Goal: Task Accomplishment & Management: Manage account settings

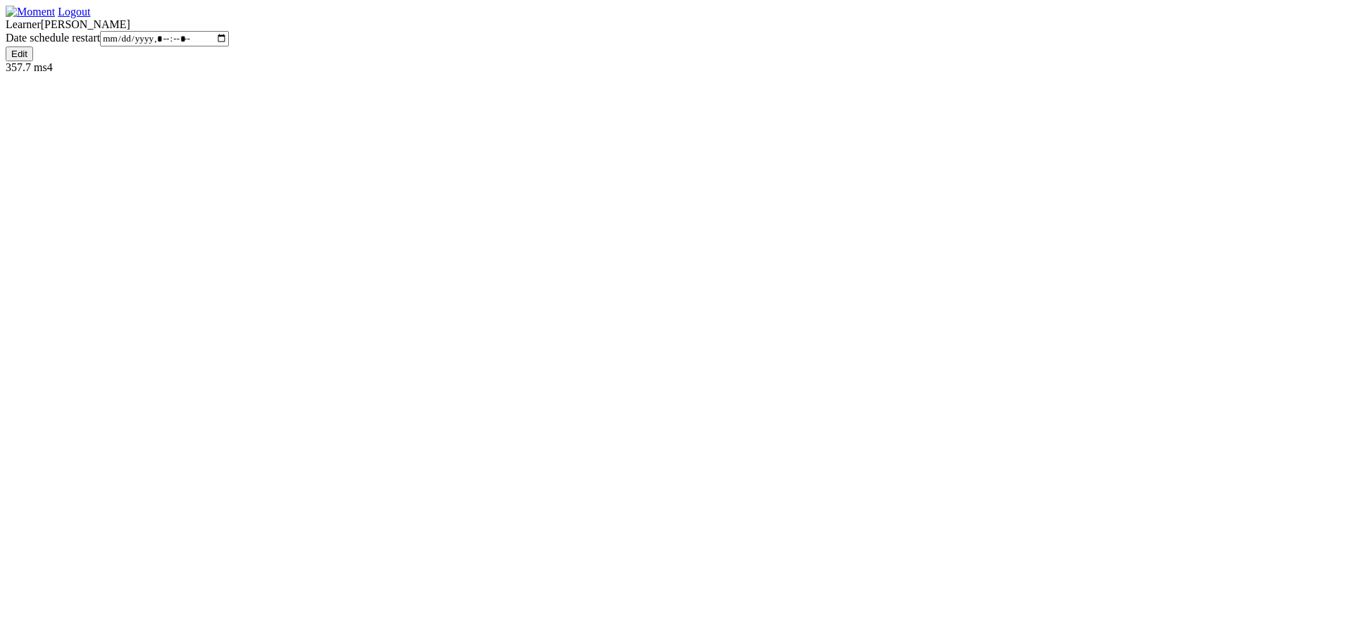
click at [55, 18] on img at bounding box center [30, 12] width 49 height 13
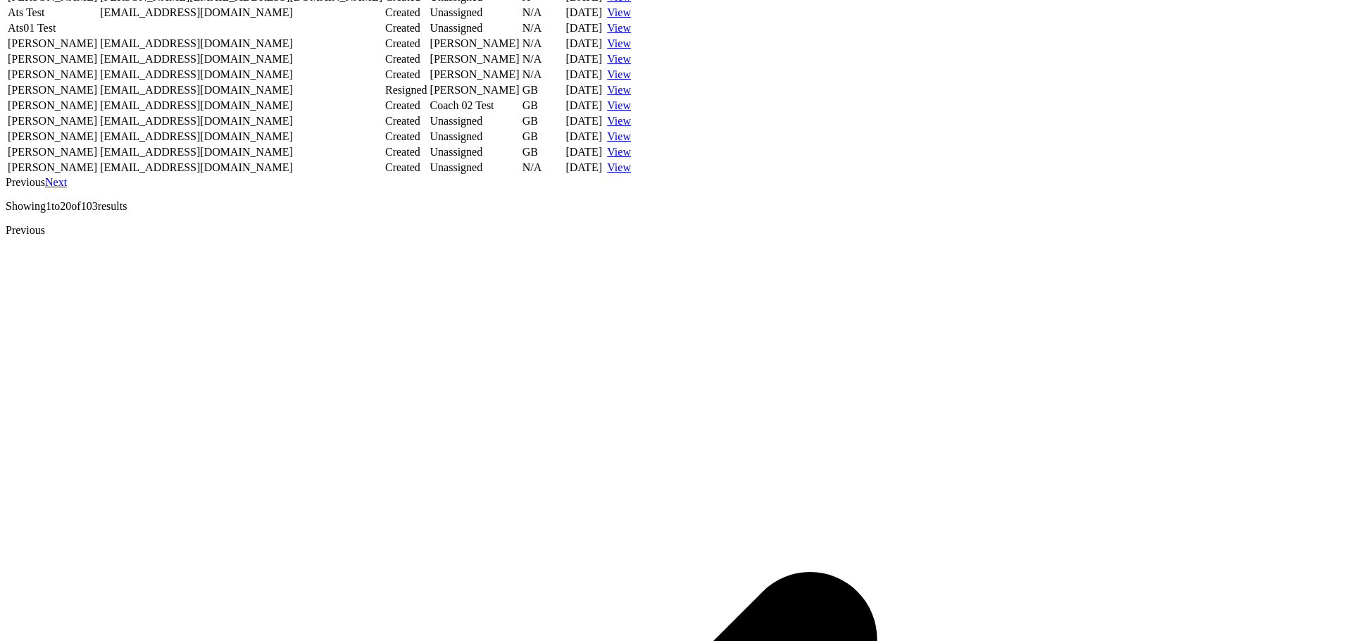
scroll to position [437, 0]
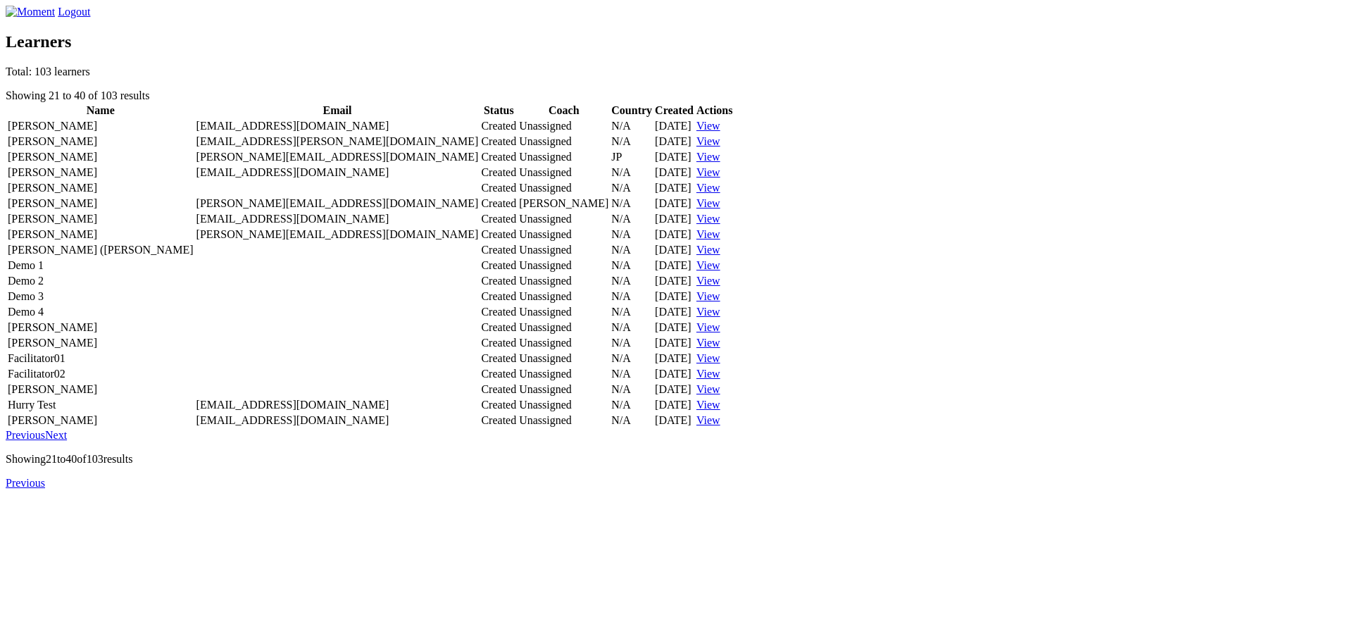
scroll to position [437, 0]
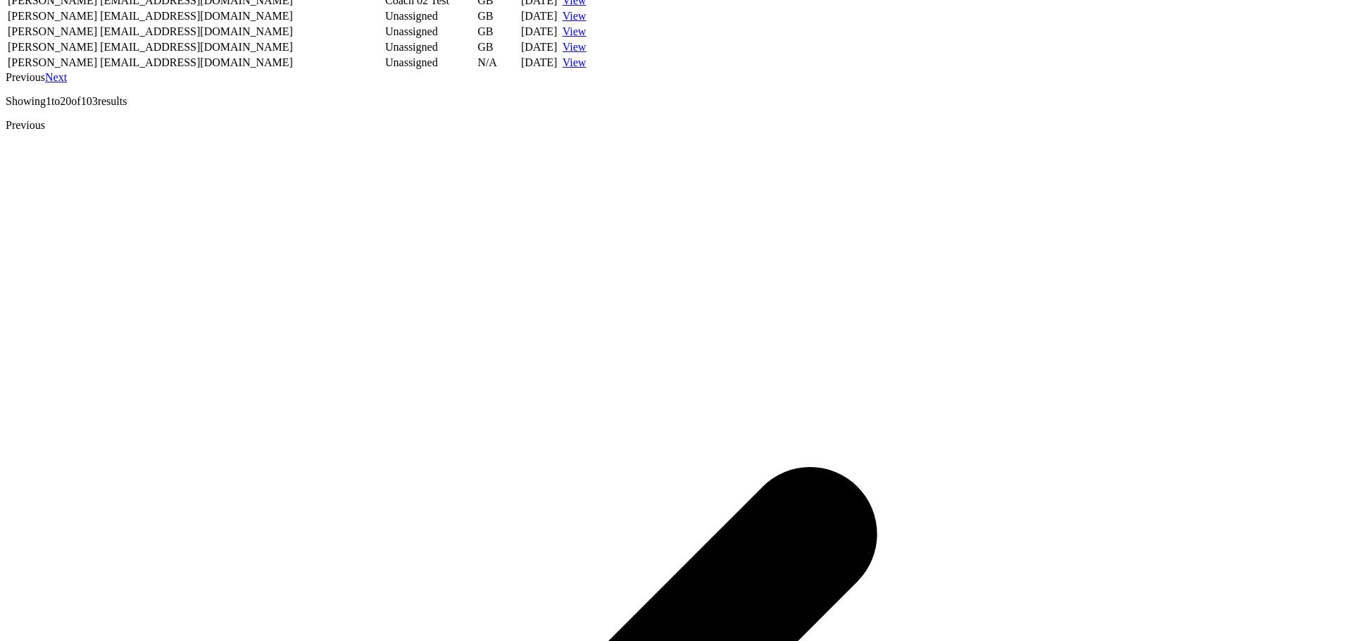
scroll to position [381, 0]
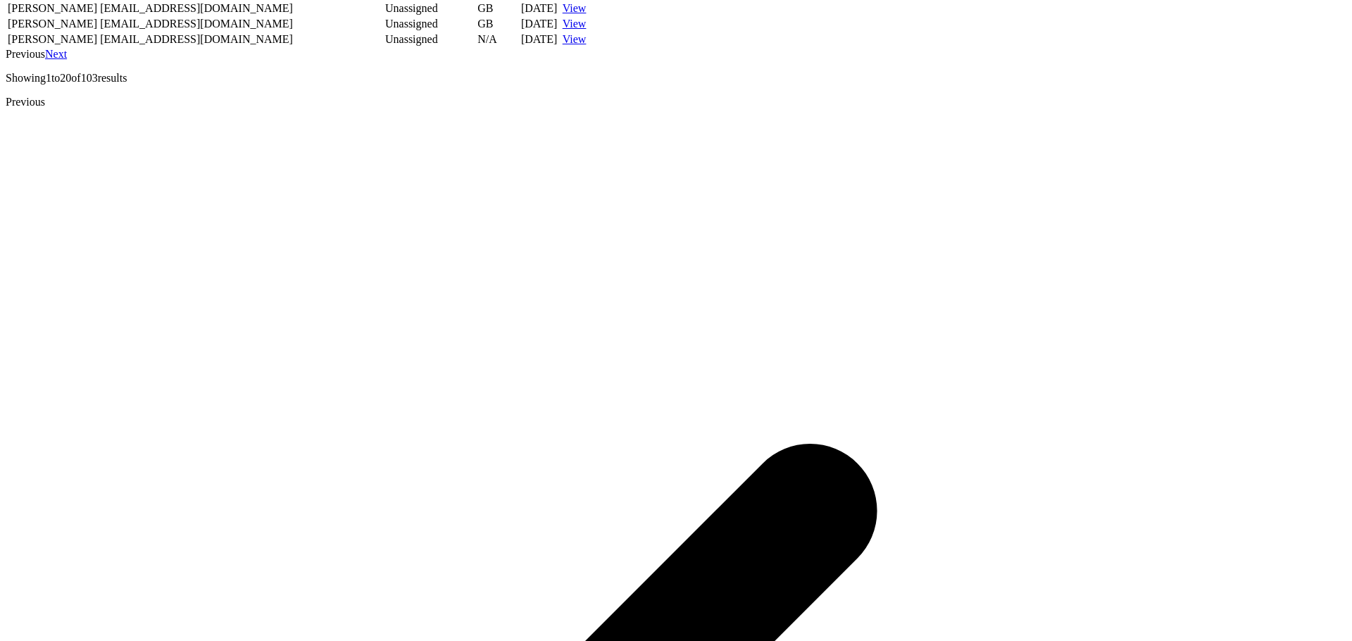
click at [67, 60] on link "Next" at bounding box center [56, 54] width 22 height 12
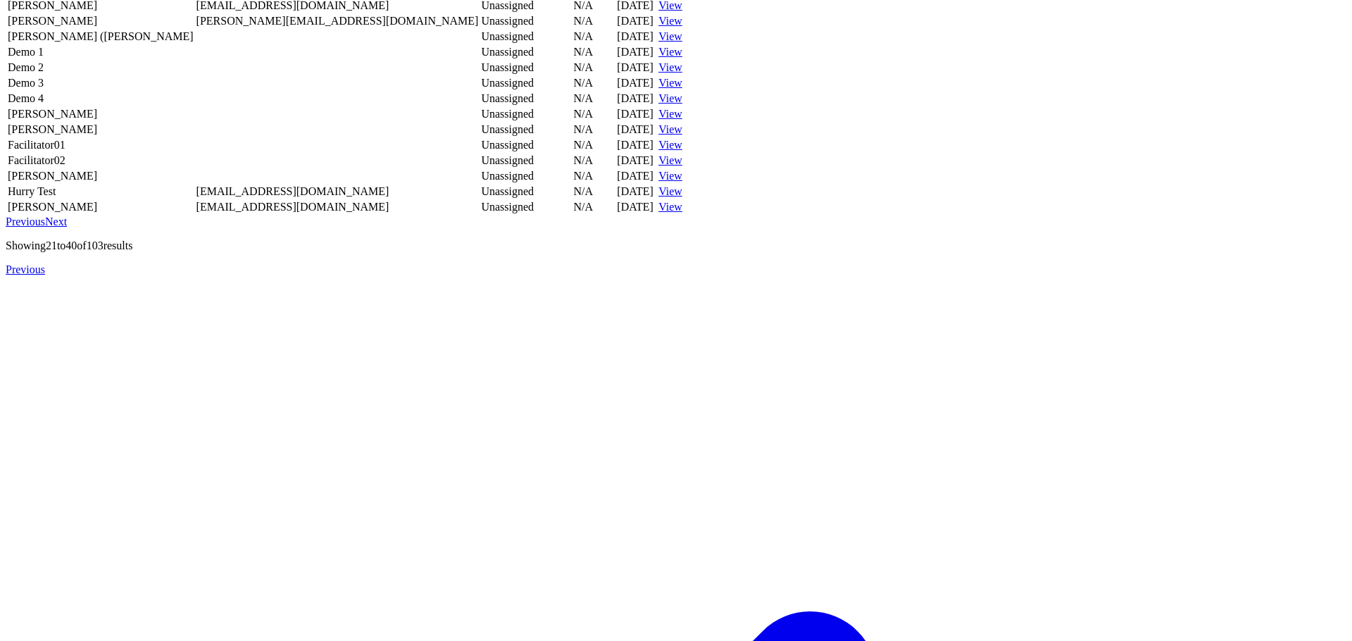
scroll to position [381, 0]
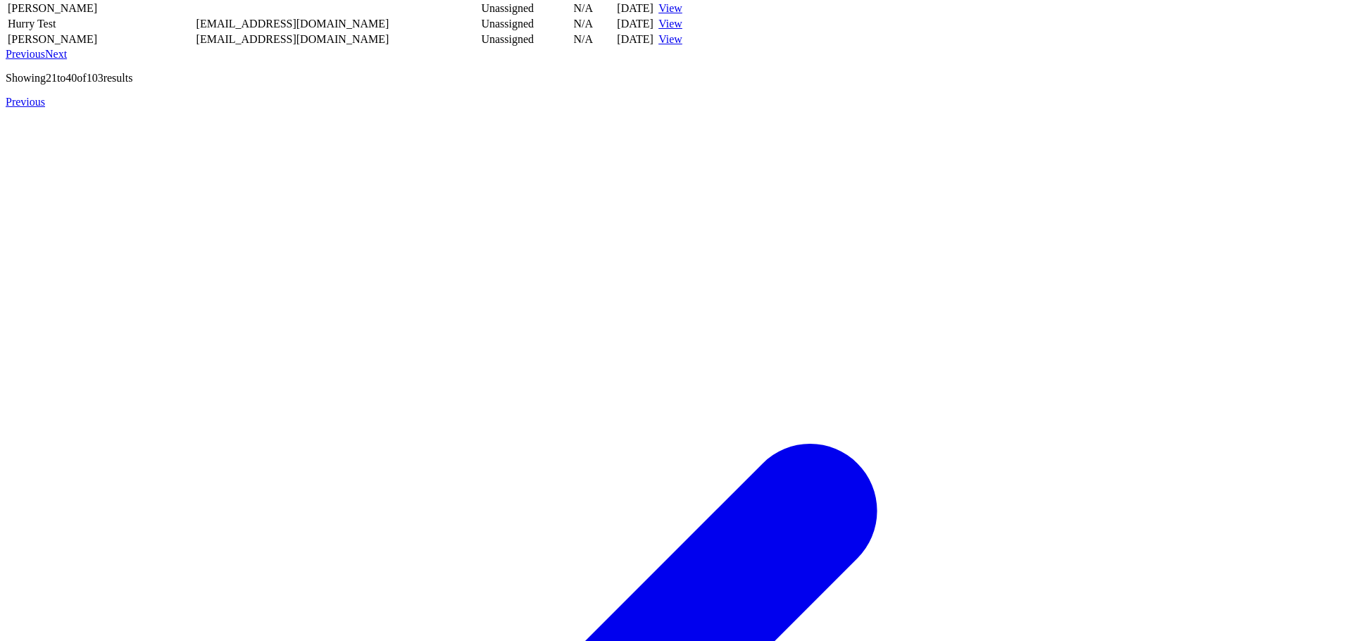
click at [67, 60] on link "Next" at bounding box center [56, 54] width 22 height 12
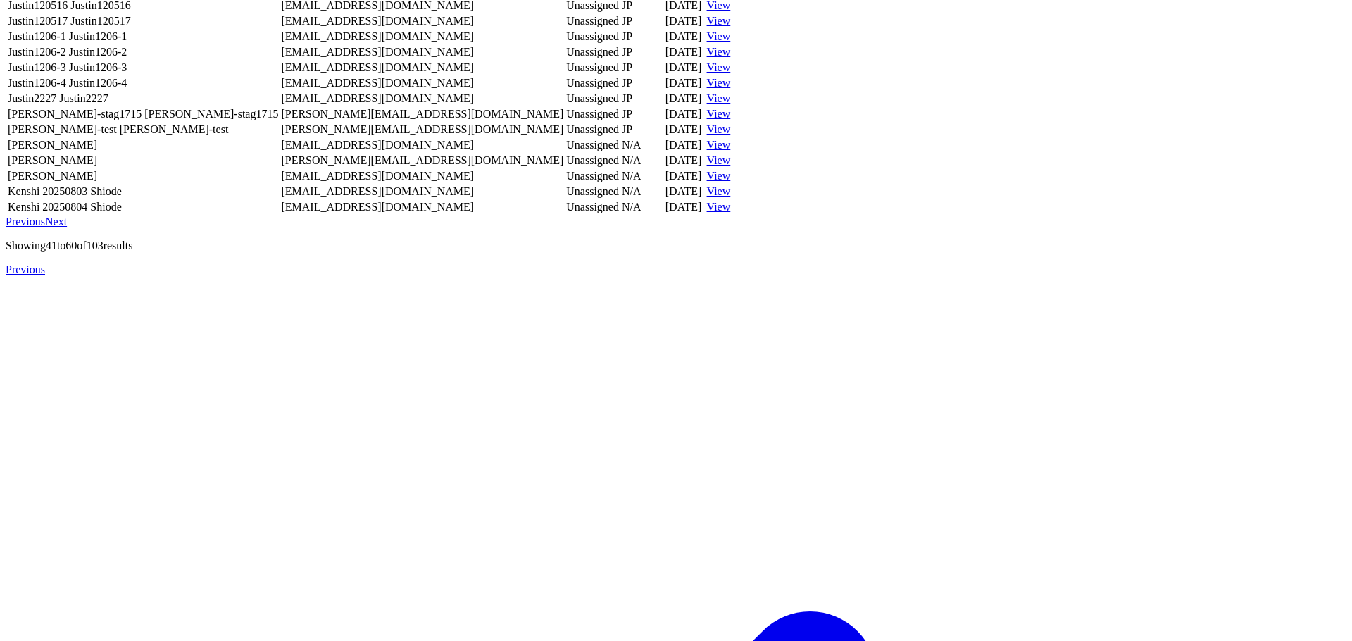
scroll to position [381, 0]
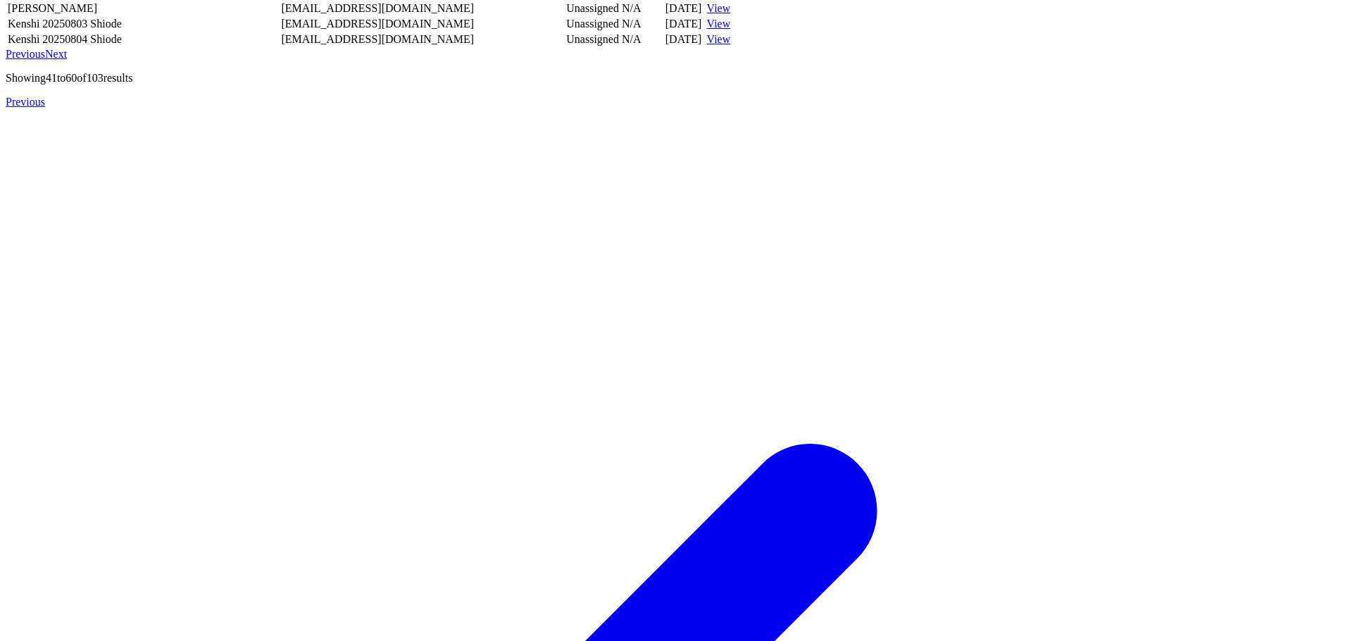
click at [67, 60] on link "Next" at bounding box center [56, 54] width 22 height 12
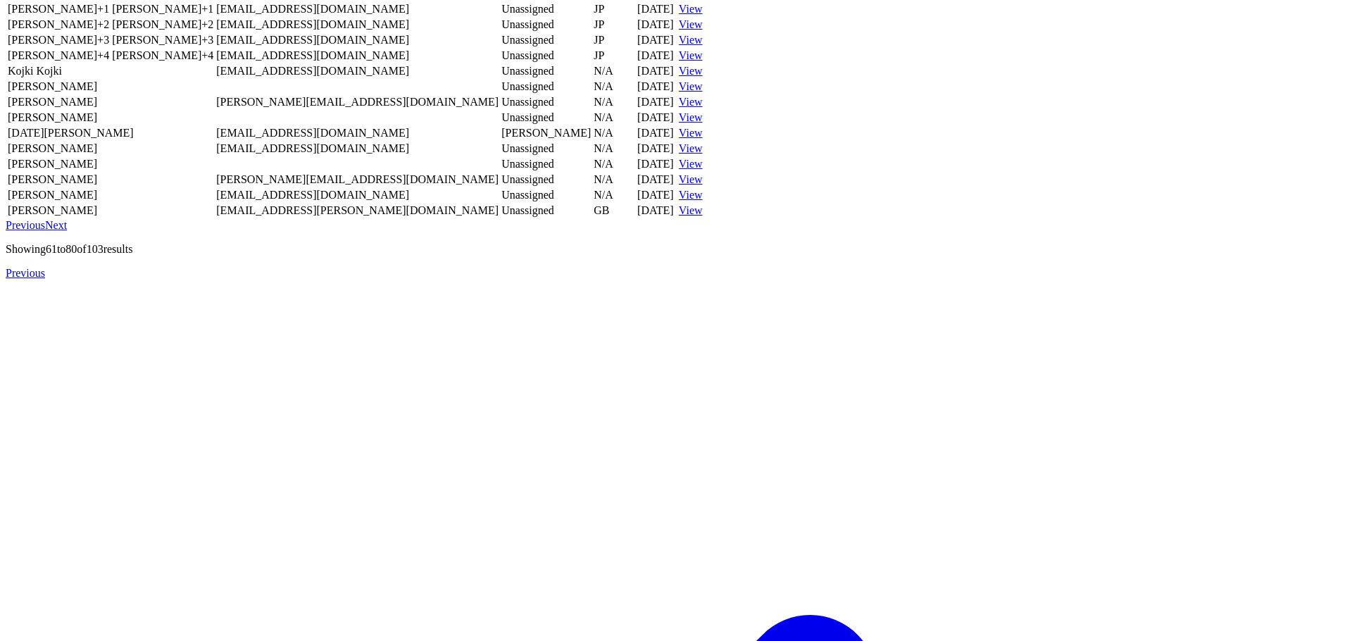
scroll to position [381, 0]
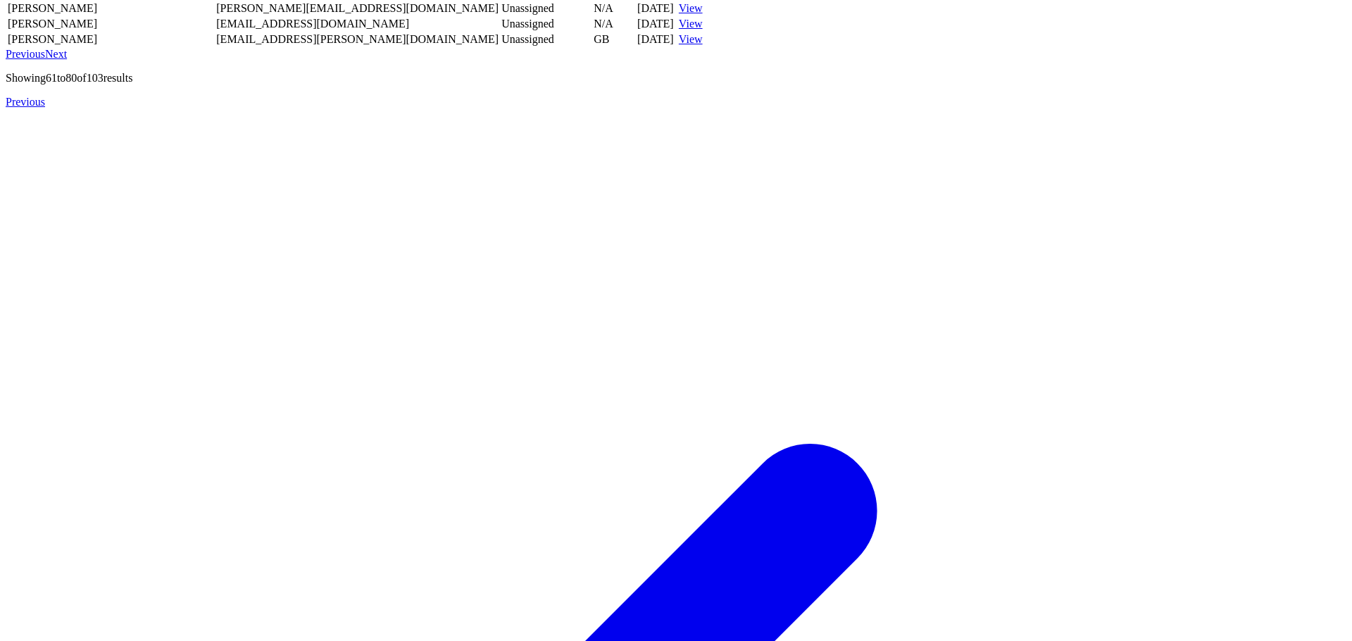
click at [45, 60] on link "Previous" at bounding box center [25, 54] width 39 height 12
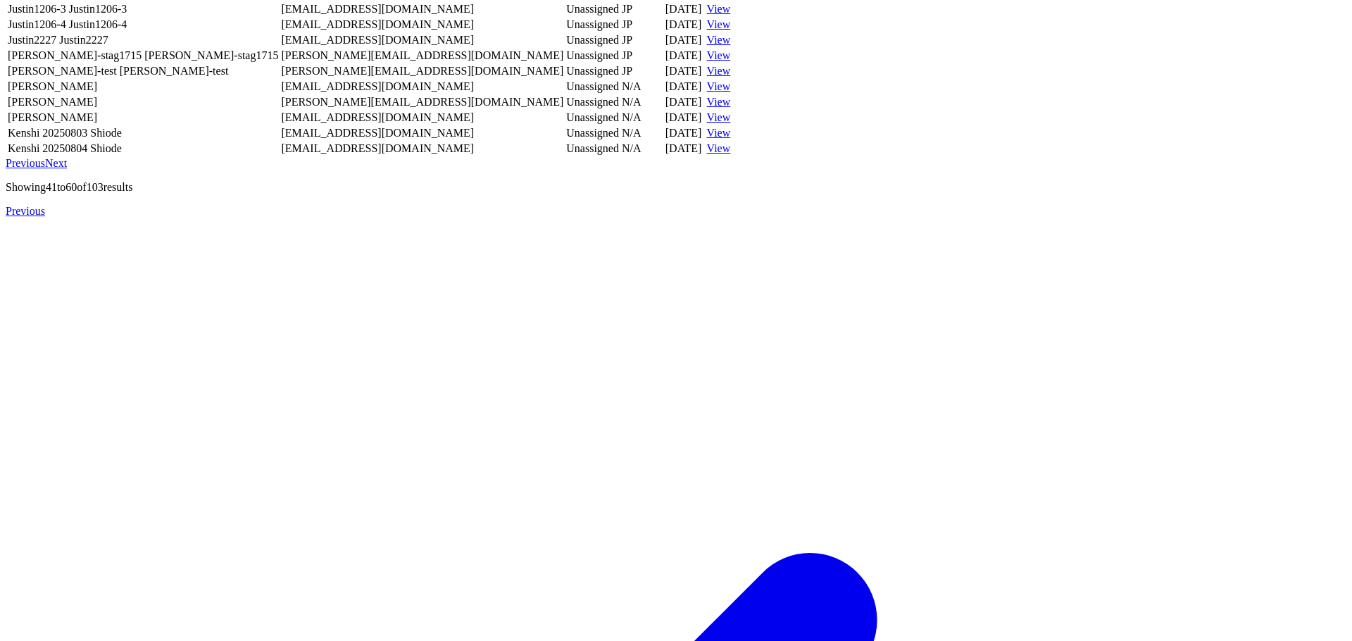
scroll to position [381, 0]
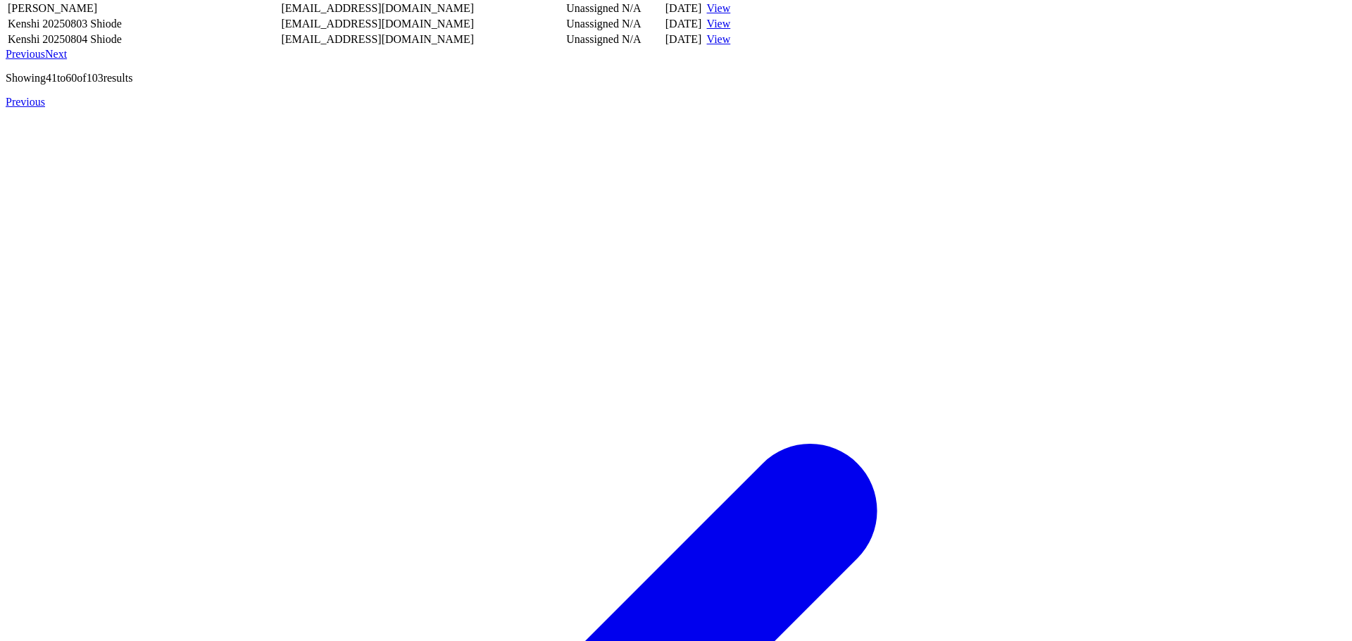
click at [45, 60] on link "Previous" at bounding box center [25, 54] width 39 height 12
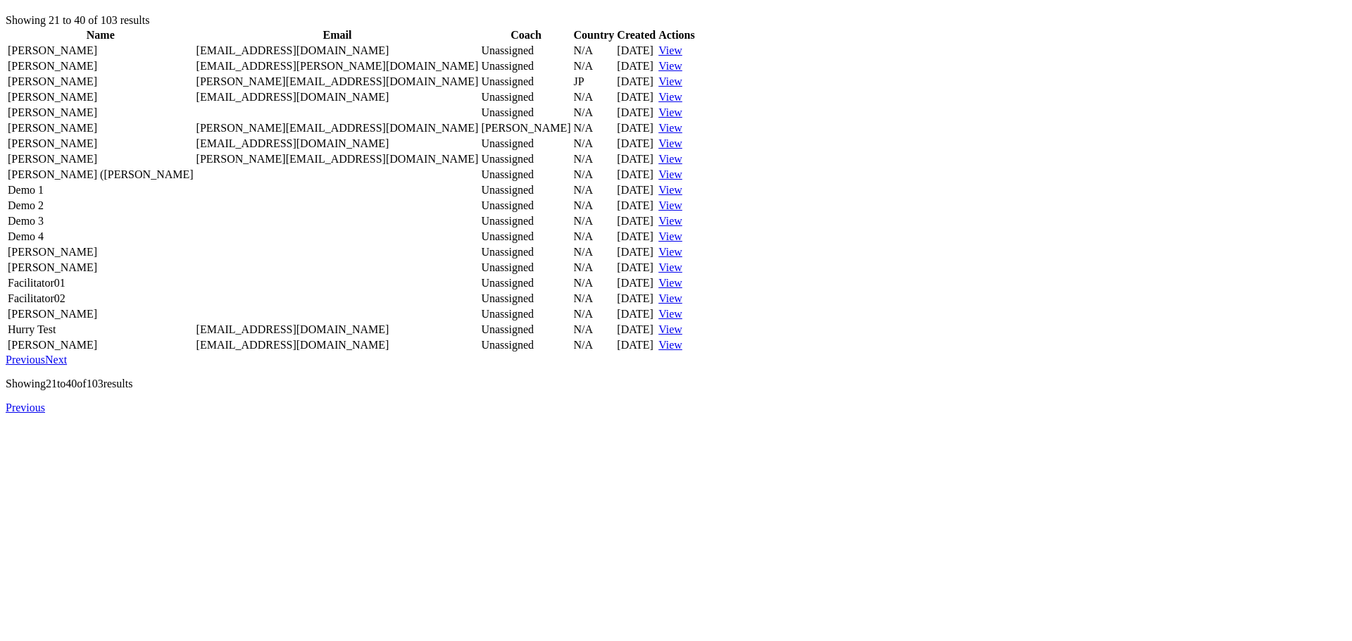
scroll to position [70, 0]
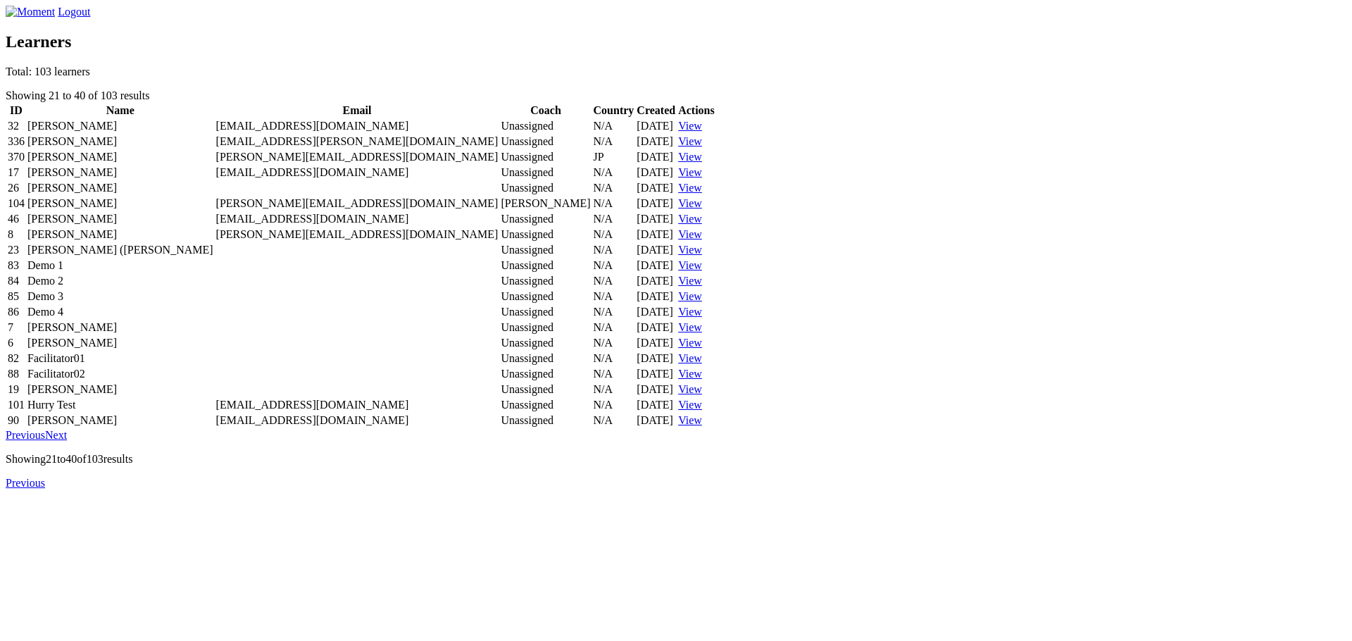
scroll to position [70, 0]
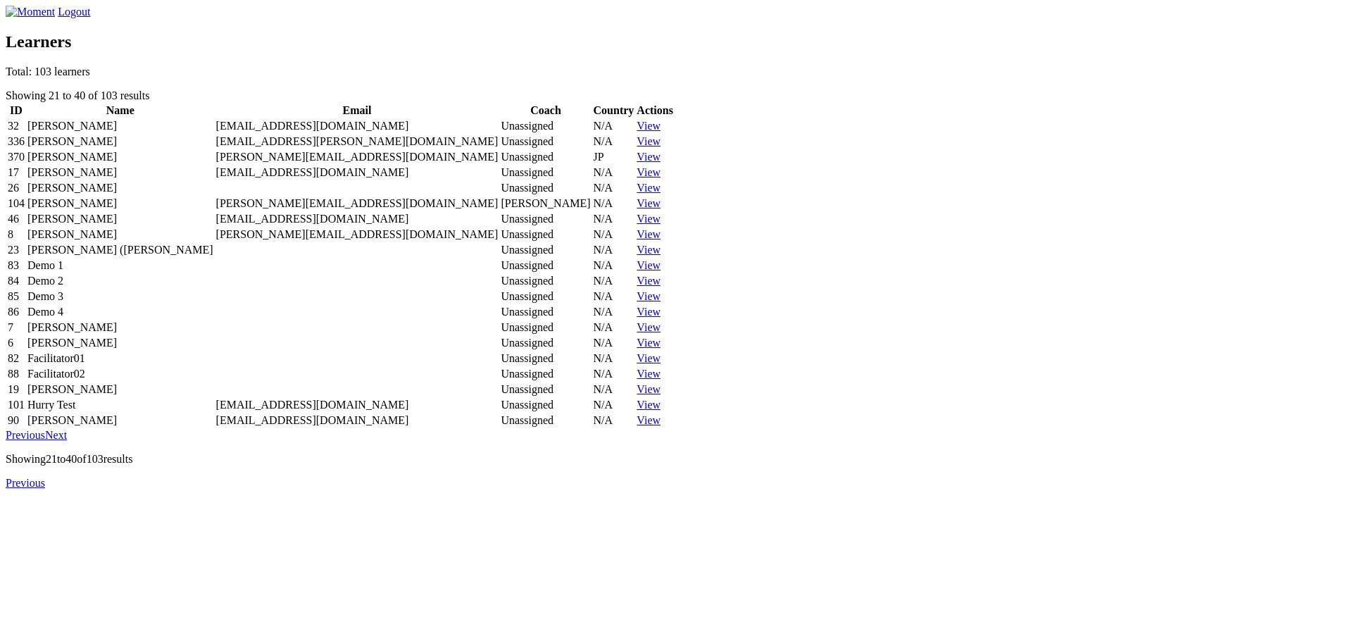
scroll to position [381, 0]
click at [67, 441] on span "Next" at bounding box center [56, 435] width 22 height 12
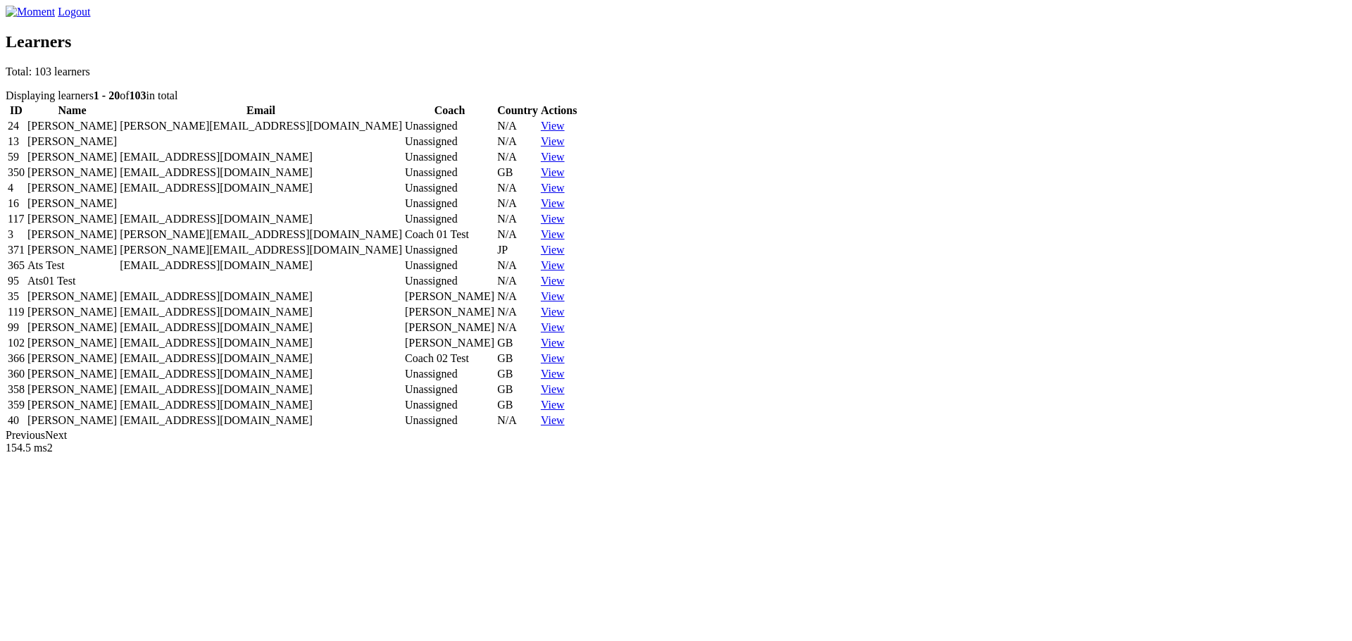
scroll to position [398, 0]
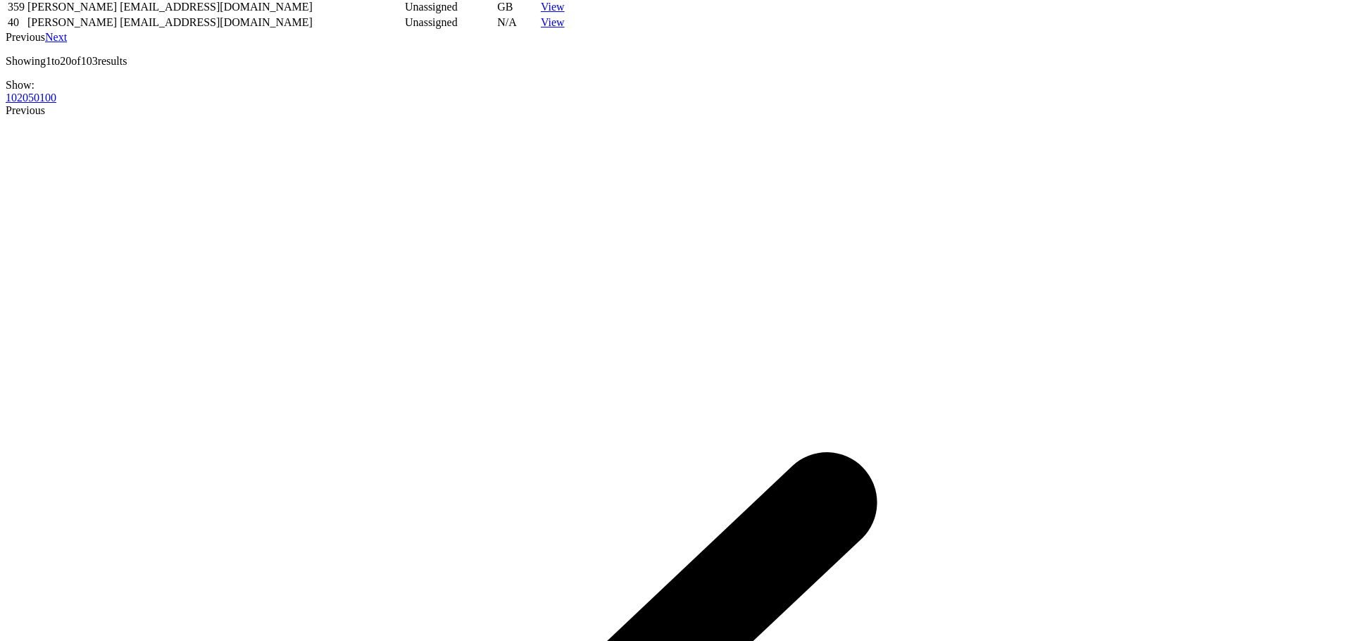
scroll to position [397, 0]
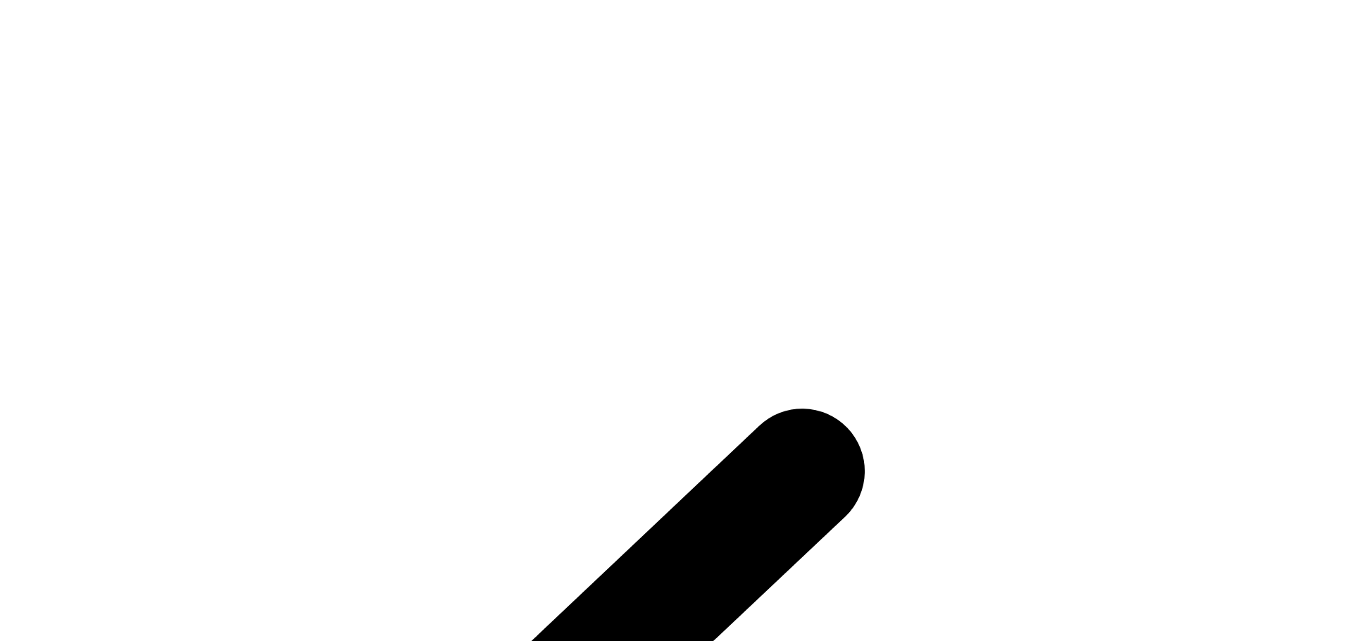
click at [39, 105] on link "50" at bounding box center [33, 99] width 11 height 12
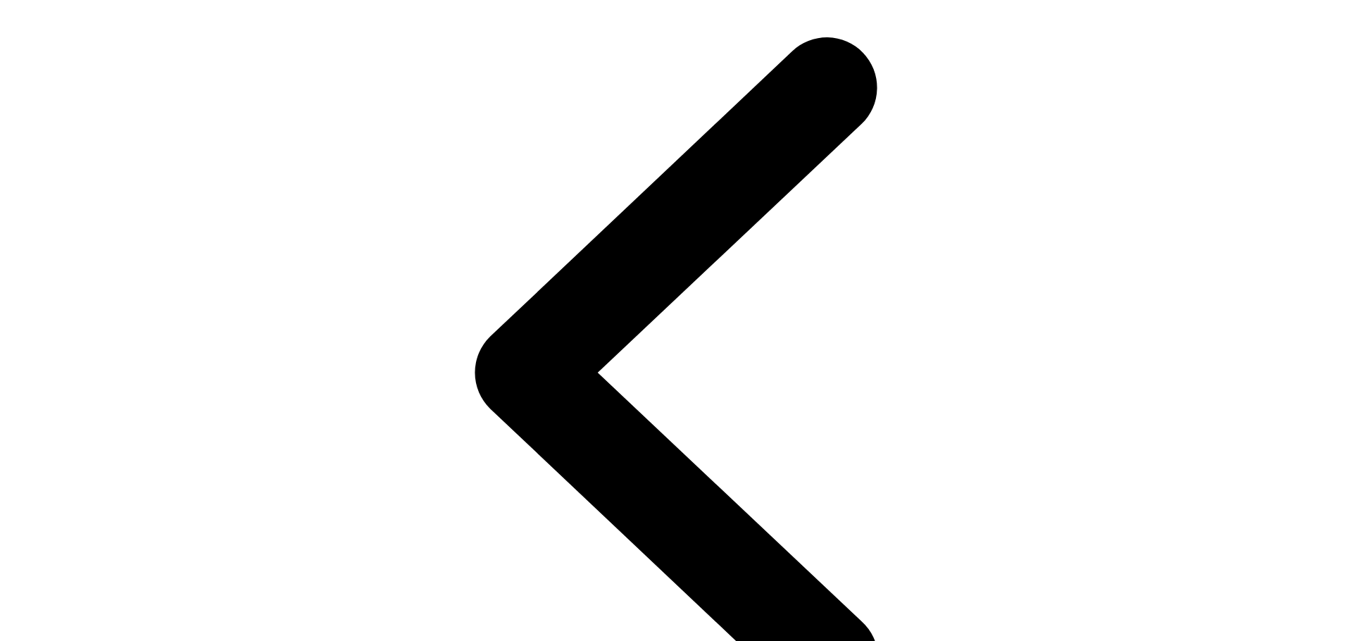
scroll to position [1518, 0]
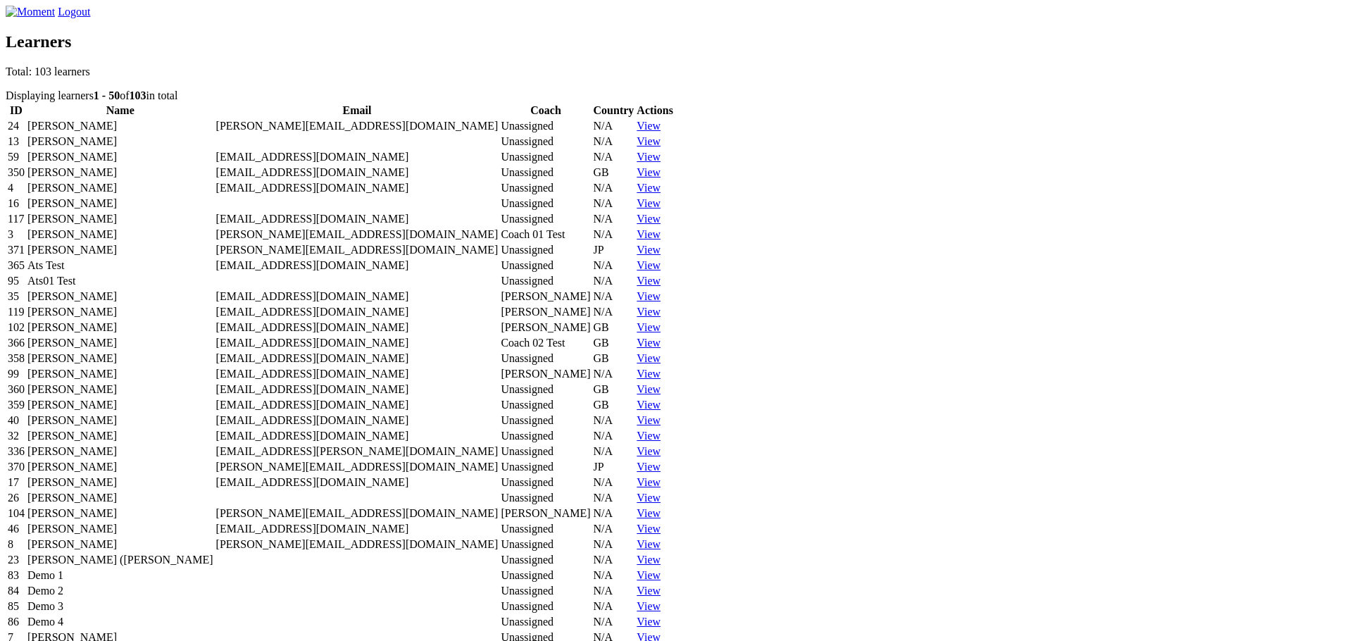
scroll to position [1518, 0]
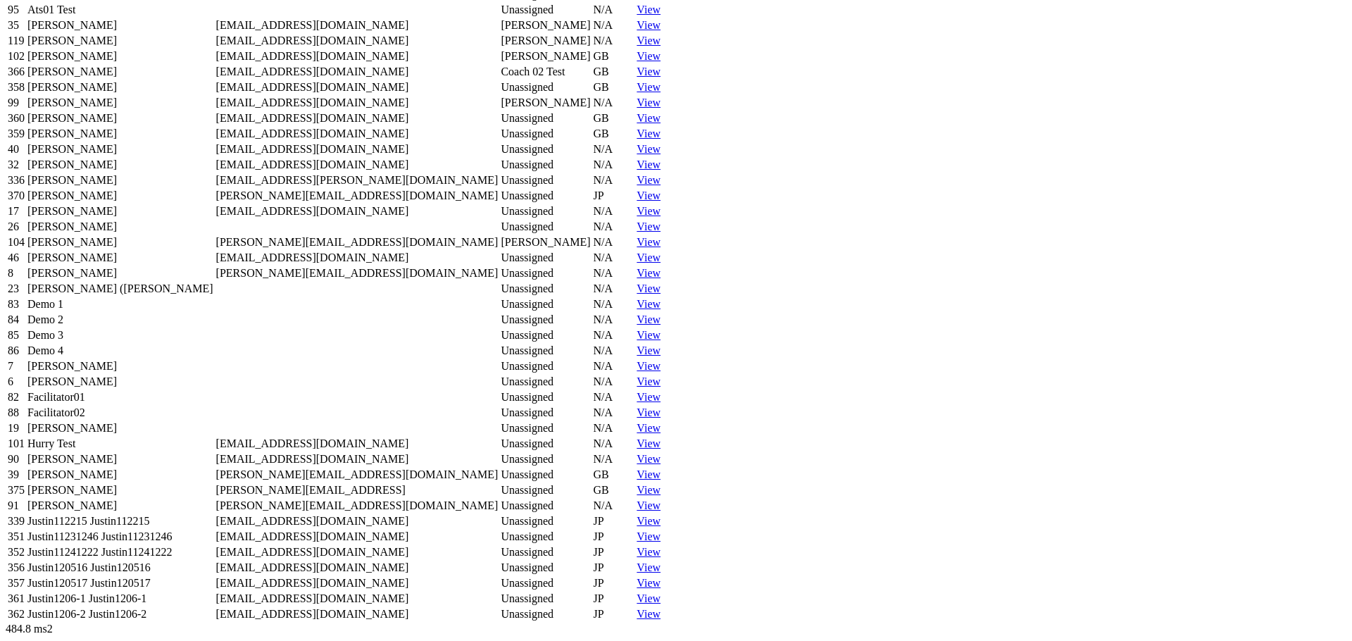
scroll to position [1414, 0]
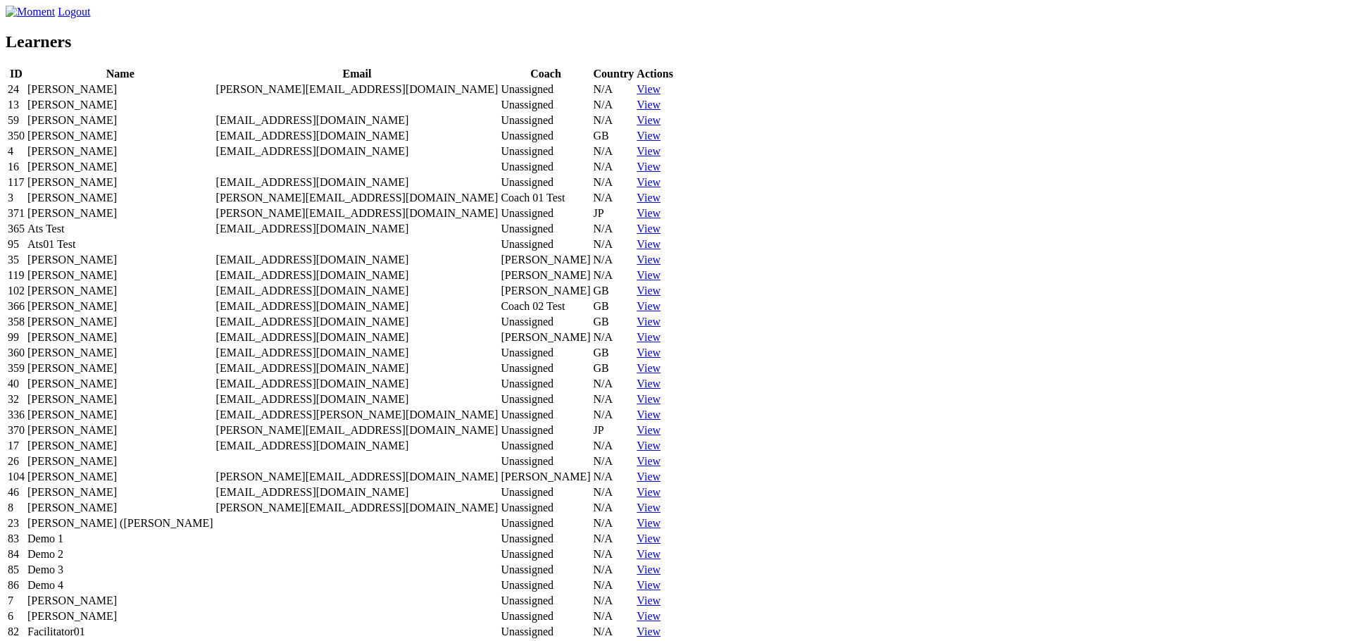
scroll to position [1458, 0]
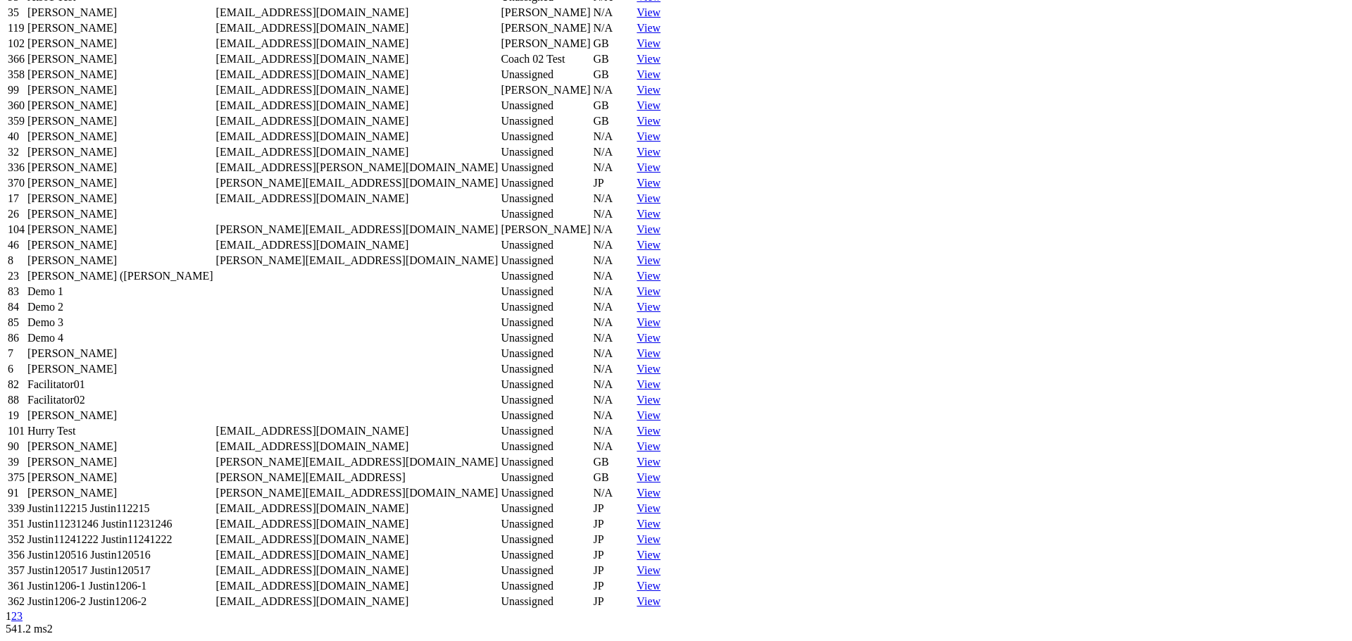
click at [17, 610] on link "2" at bounding box center [14, 616] width 6 height 12
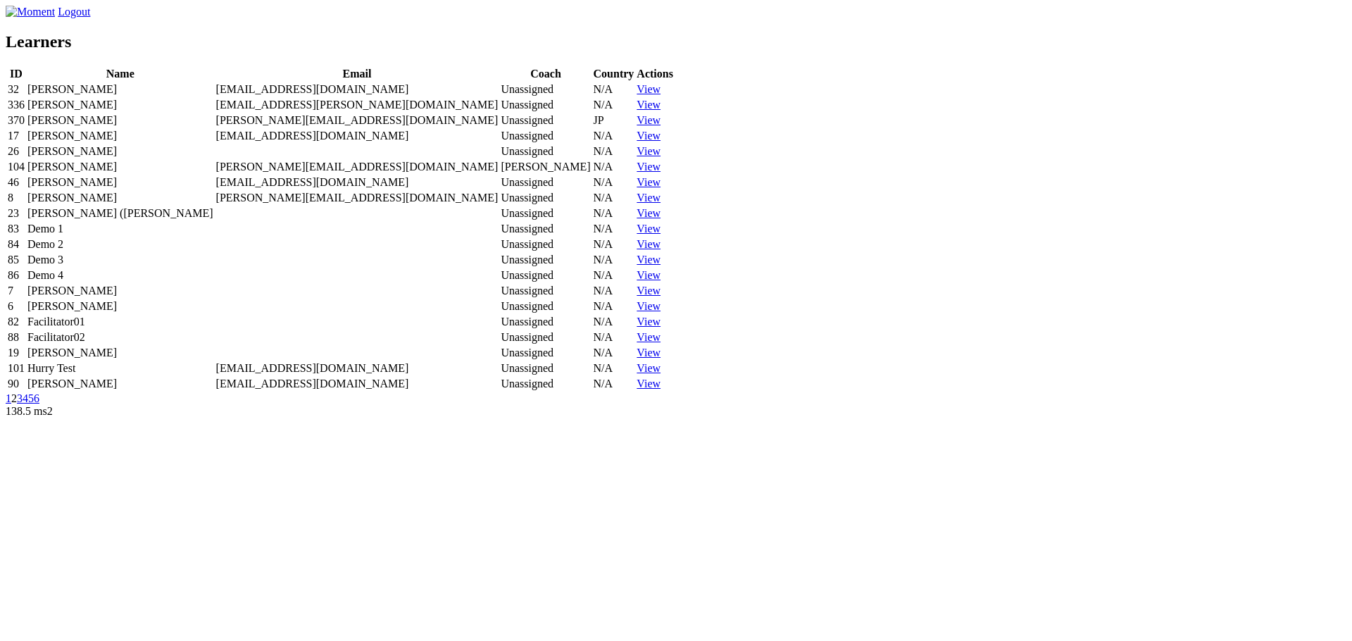
scroll to position [338, 0]
click at [23, 404] on link "3" at bounding box center [20, 398] width 6 height 12
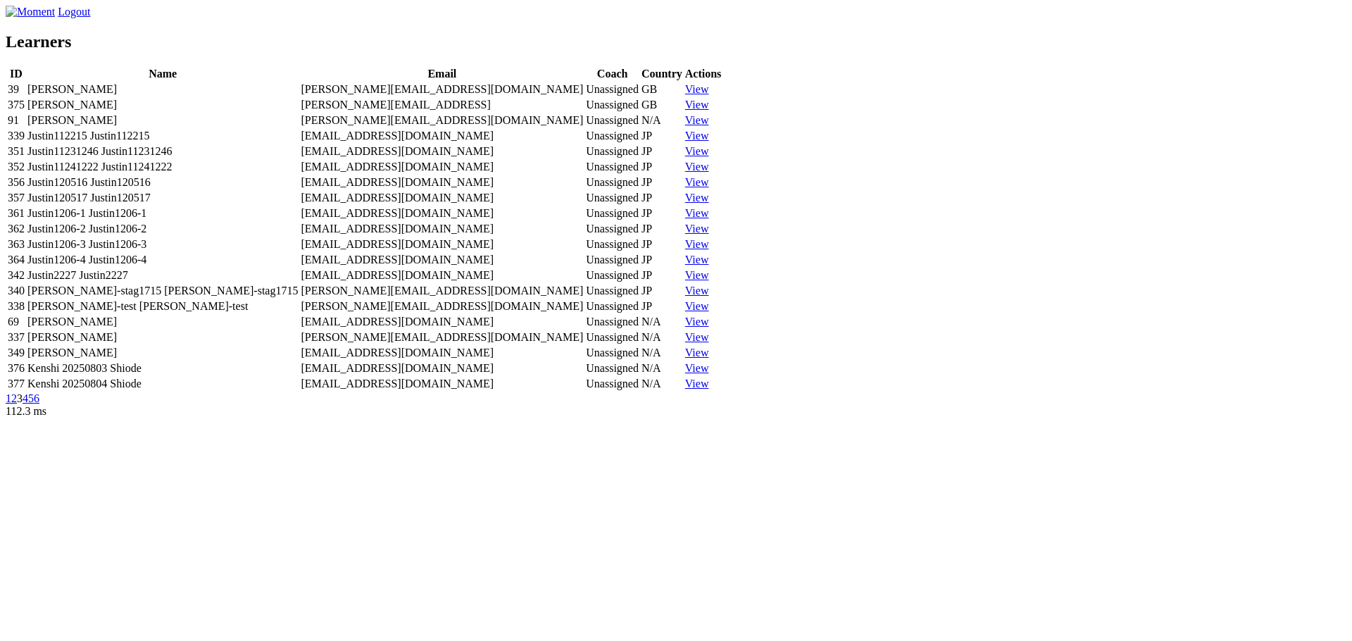
scroll to position [338, 0]
click at [28, 404] on link "4" at bounding box center [26, 398] width 6 height 12
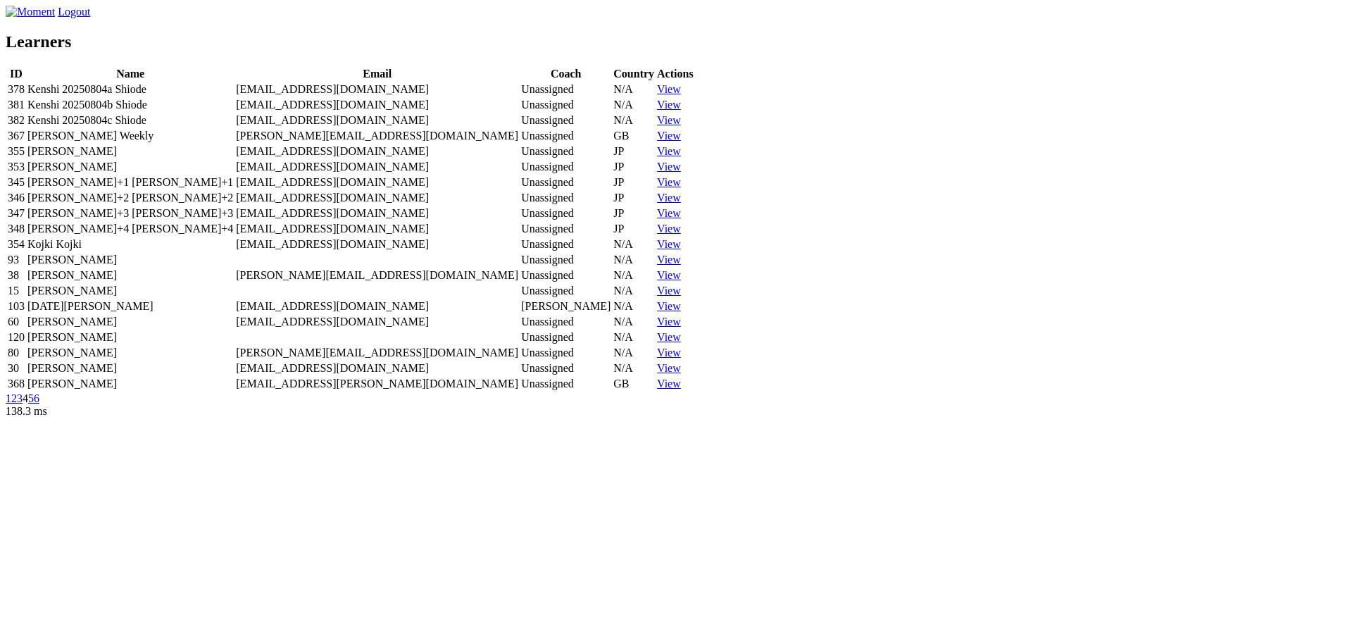
scroll to position [338, 0]
click at [34, 404] on link "5" at bounding box center [31, 398] width 6 height 12
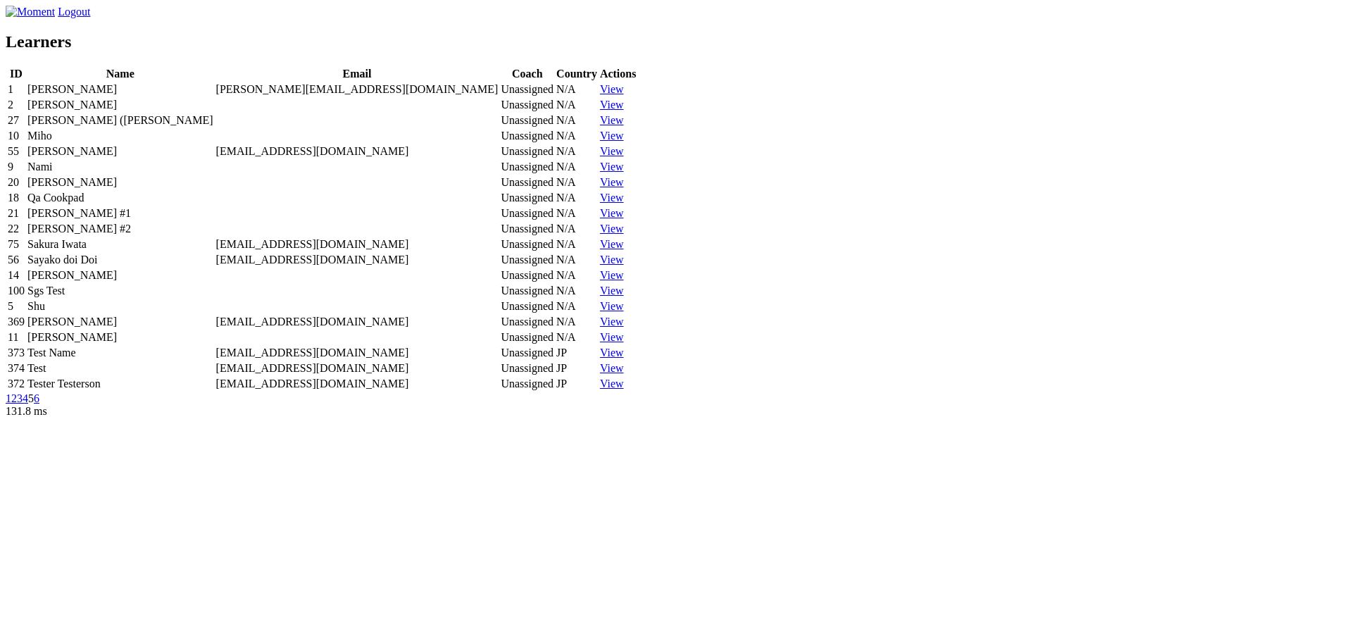
scroll to position [338, 0]
click at [39, 404] on link "6" at bounding box center [37, 398] width 6 height 12
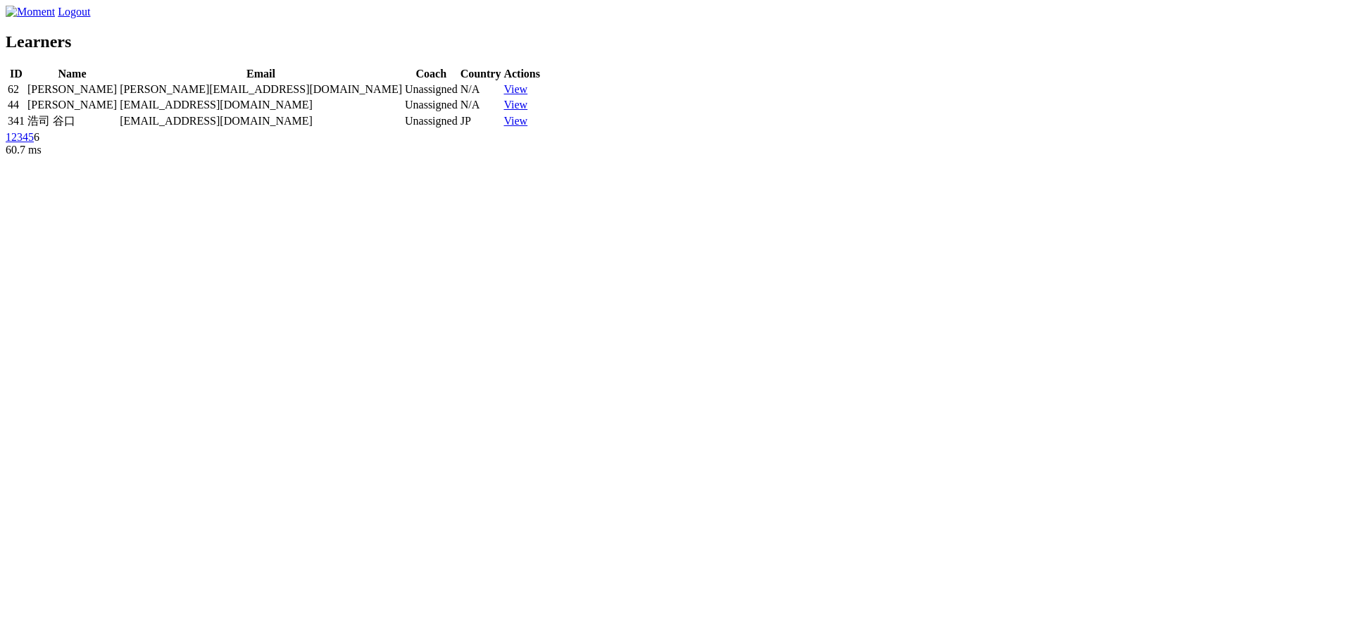
click at [11, 143] on link "1" at bounding box center [9, 137] width 6 height 12
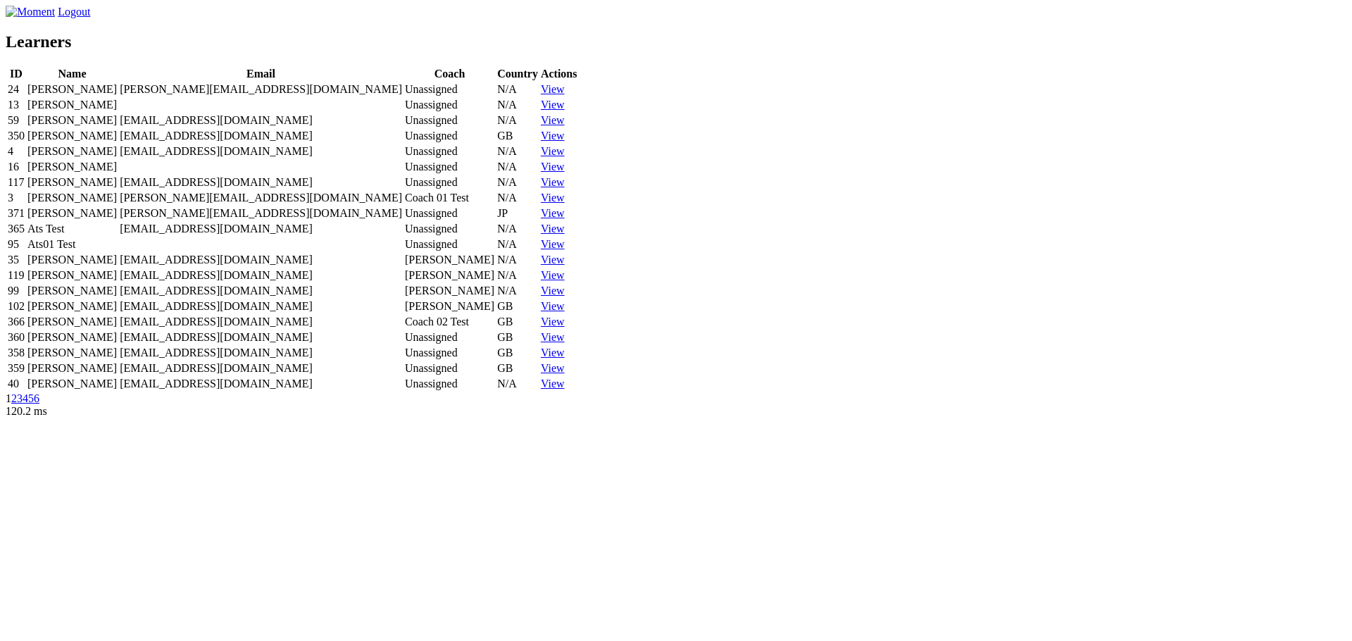
scroll to position [338, 0]
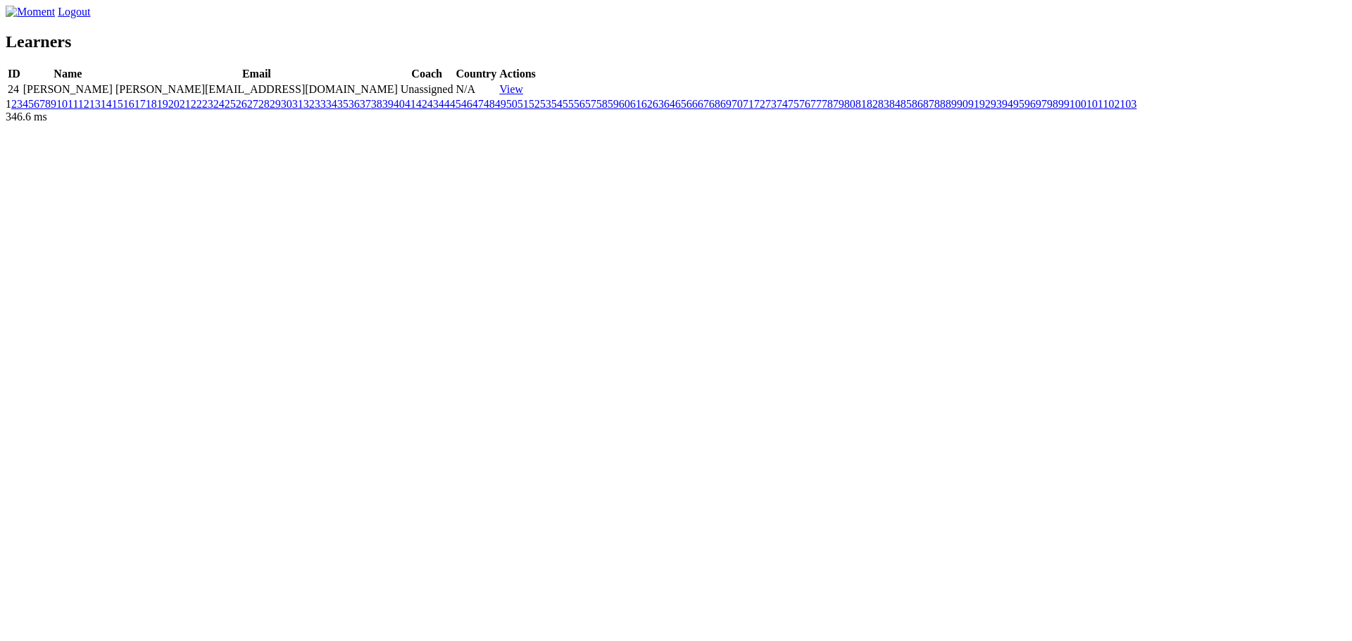
click at [494, 110] on link "48" at bounding box center [489, 104] width 11 height 12
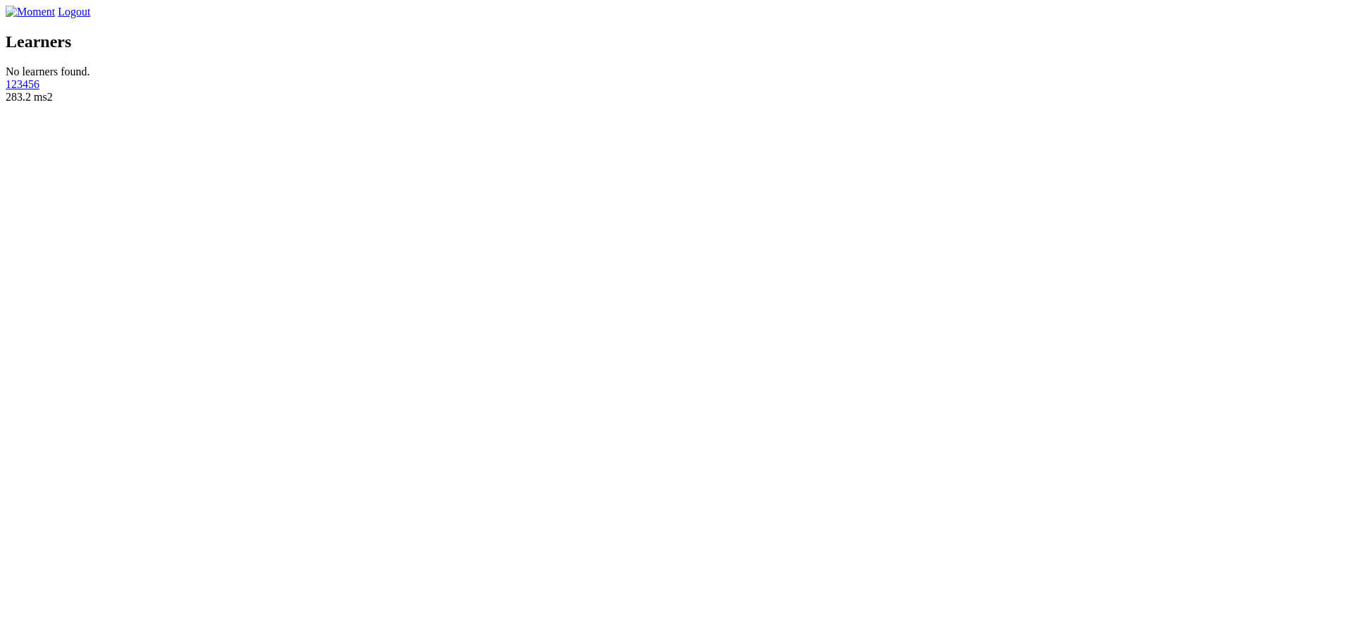
click at [11, 90] on link "1" at bounding box center [9, 84] width 6 height 12
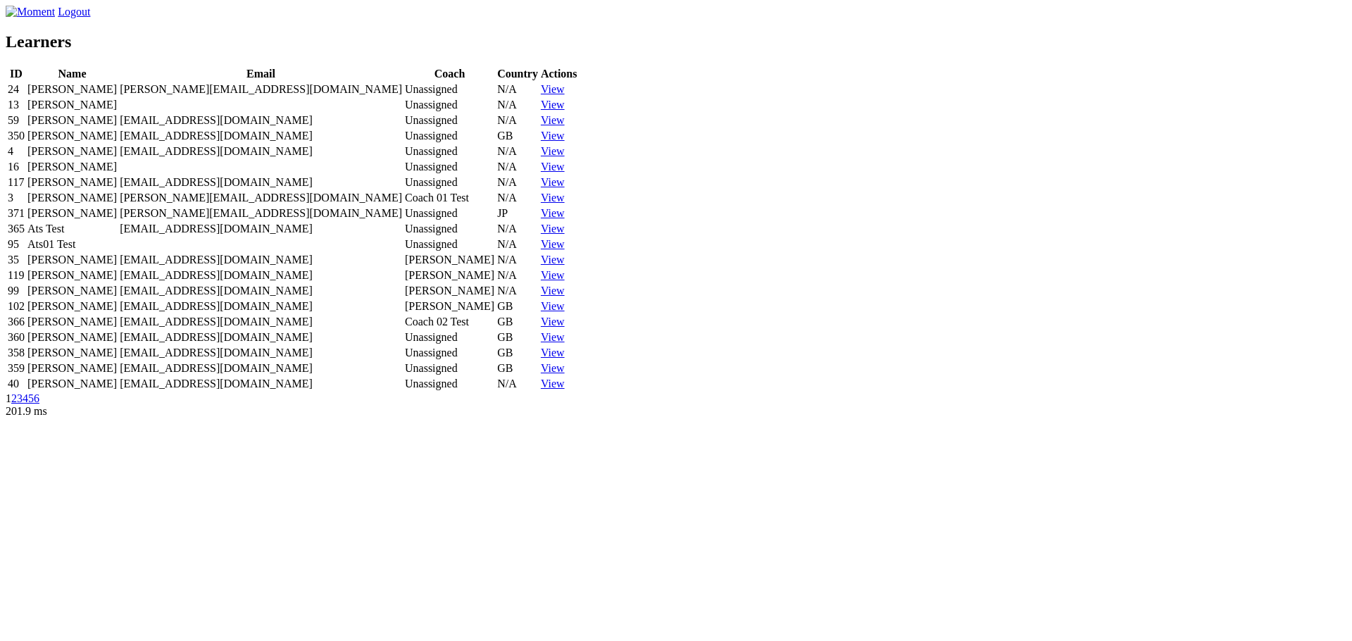
scroll to position [338, 0]
click at [85, 417] on link "Next ›" at bounding box center [70, 411] width 28 height 12
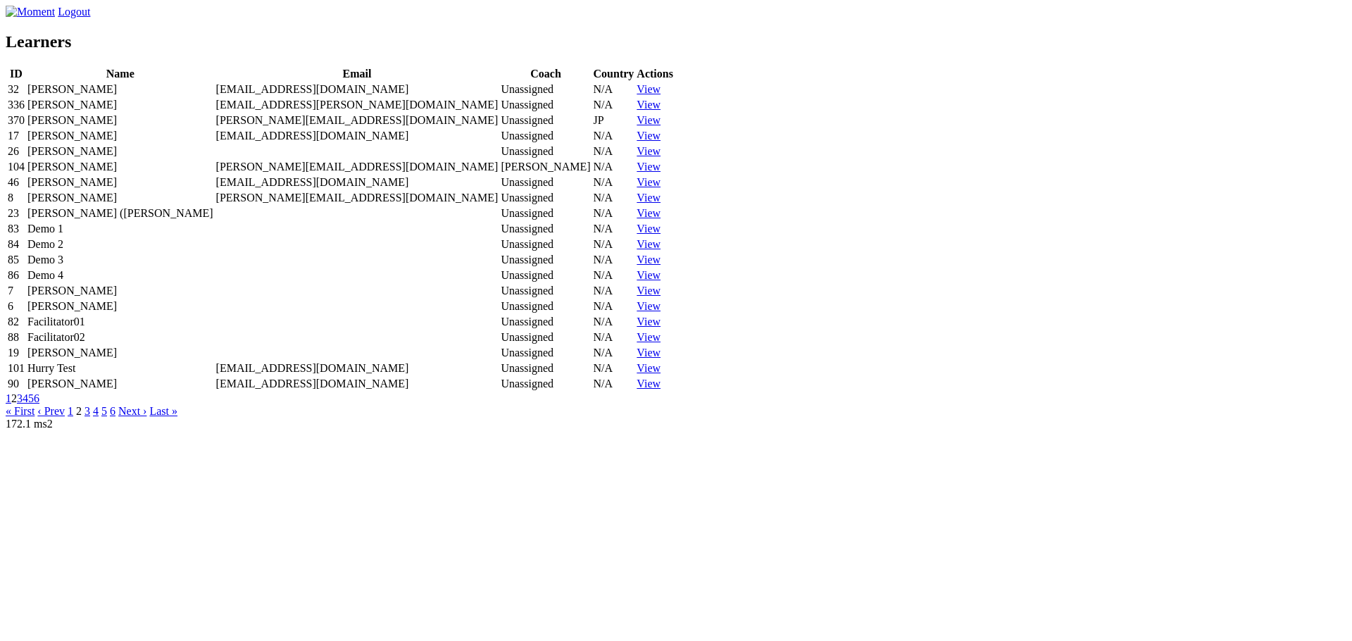
scroll to position [355, 0]
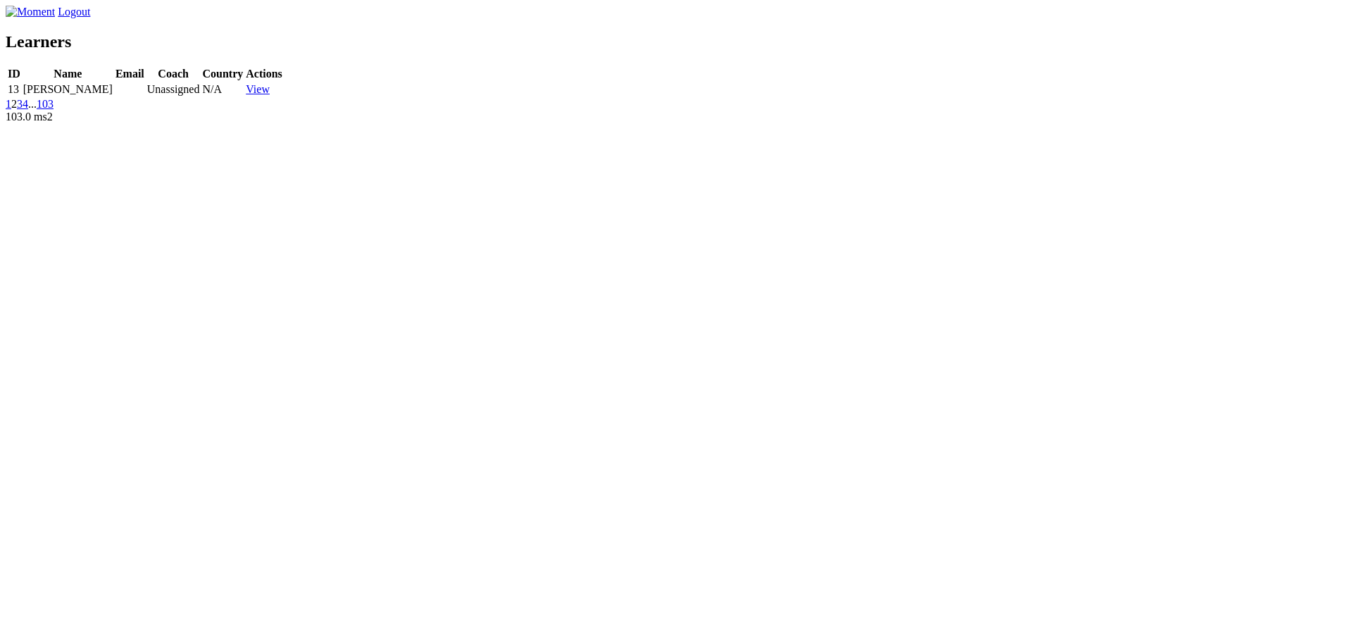
click at [28, 110] on link "4" at bounding box center [26, 104] width 6 height 12
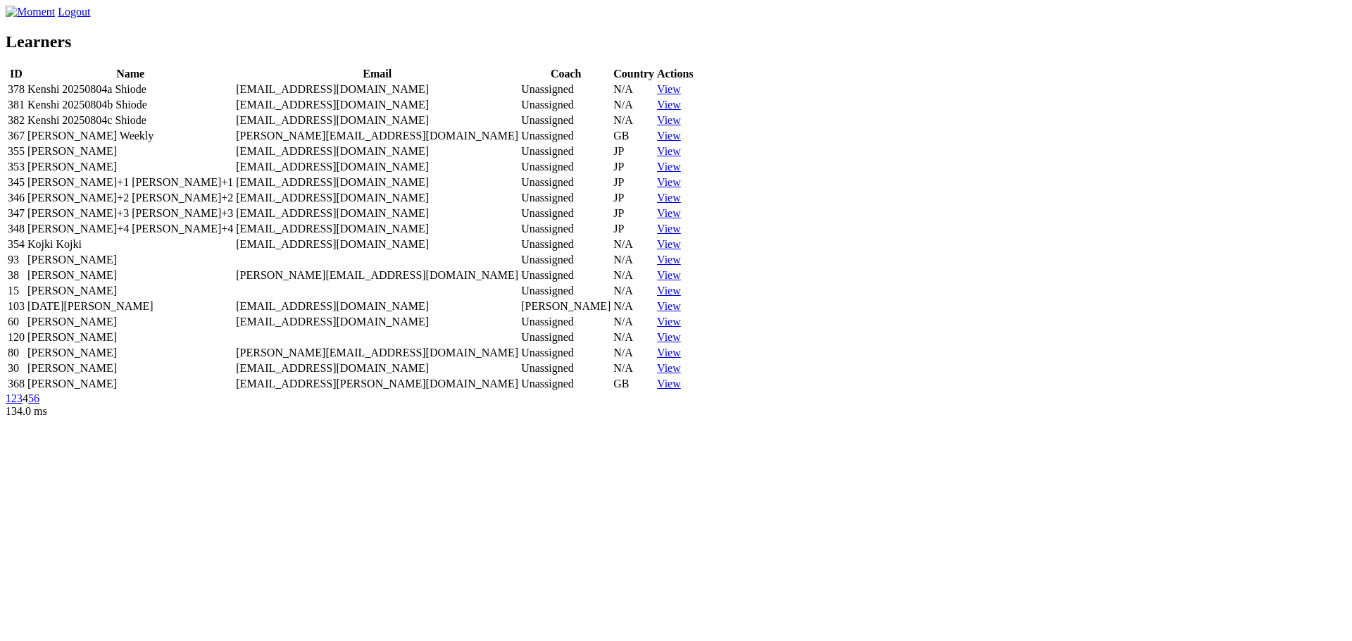
scroll to position [338, 0]
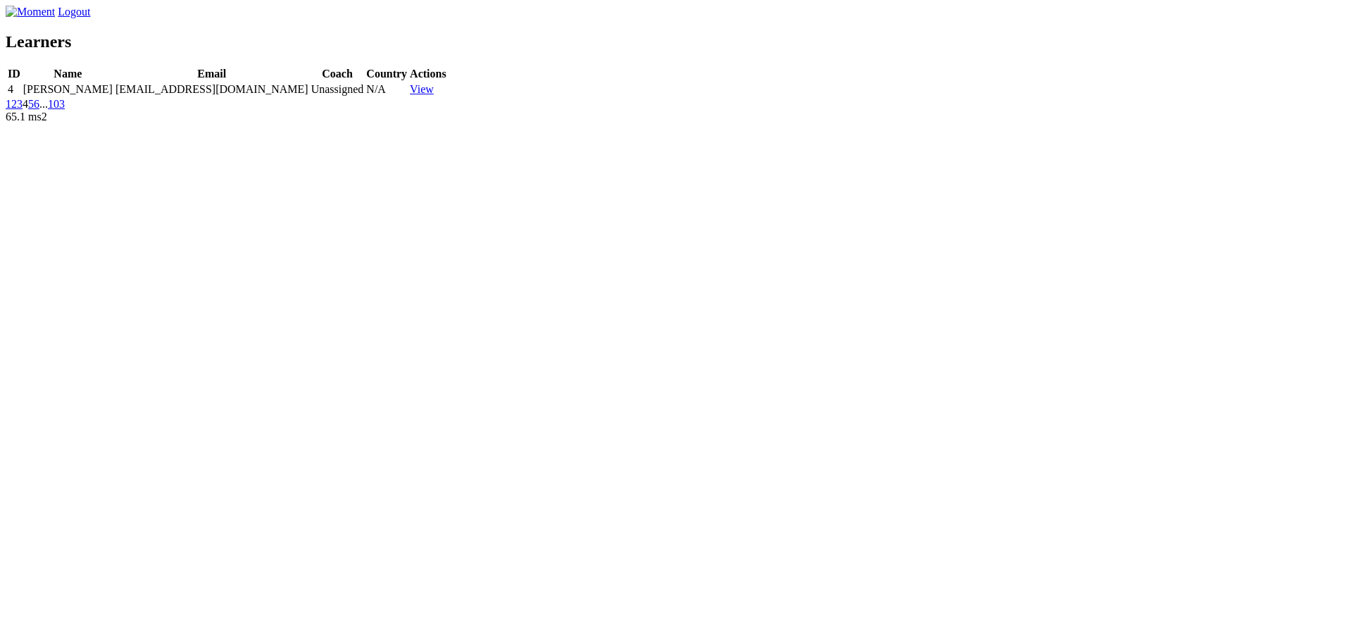
click at [34, 110] on link "5" at bounding box center [31, 104] width 6 height 12
click at [48, 110] on link "7" at bounding box center [45, 104] width 6 height 12
click at [42, 110] on link "8" at bounding box center [40, 104] width 6 height 12
click at [54, 110] on link "10" at bounding box center [47, 104] width 11 height 12
click at [53, 110] on link "11" at bounding box center [47, 104] width 11 height 12
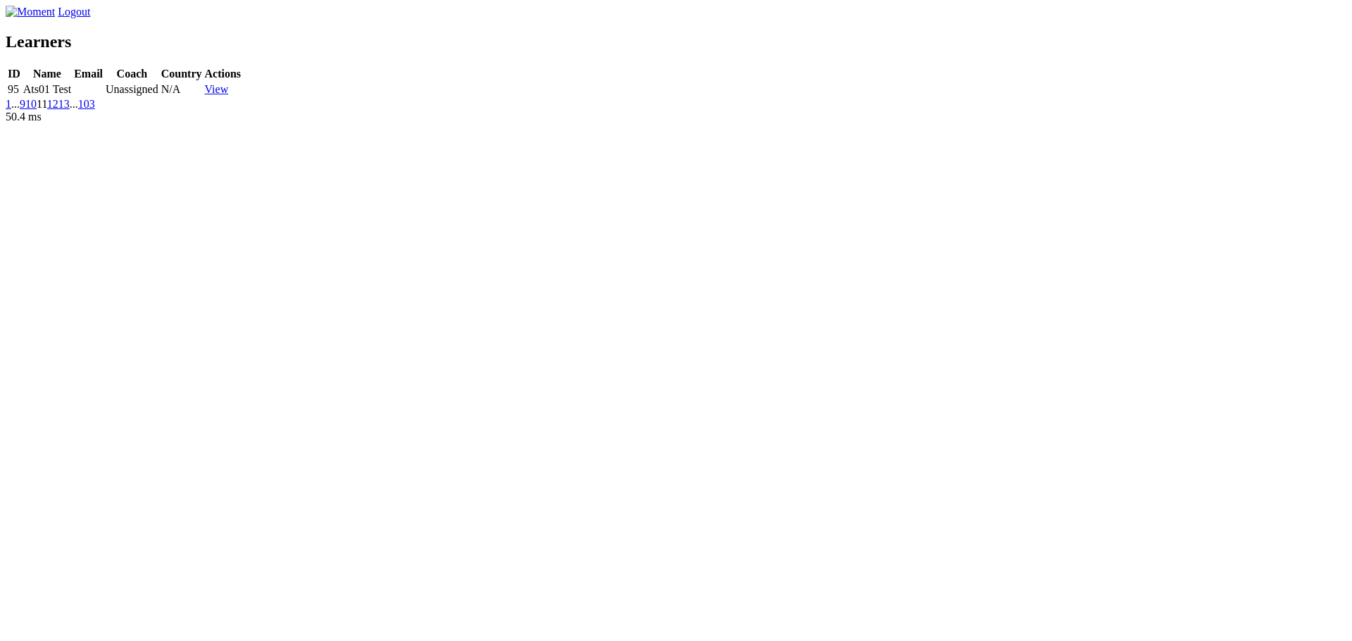
click at [70, 110] on link "13" at bounding box center [63, 104] width 11 height 12
click at [101, 110] on link "103" at bounding box center [92, 104] width 17 height 12
click at [11, 112] on link "1" at bounding box center [9, 106] width 6 height 12
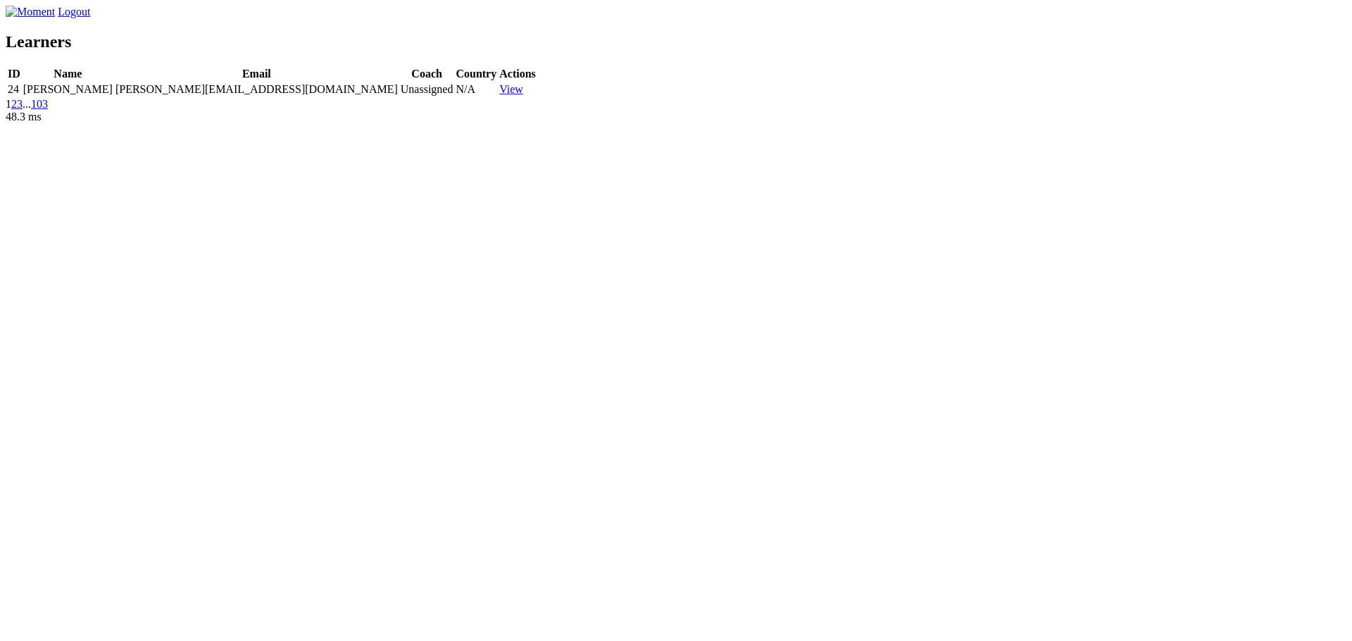
click at [17, 110] on link "2" at bounding box center [14, 104] width 6 height 12
click at [17, 110] on span "2" at bounding box center [14, 104] width 6 height 12
click at [23, 110] on link "3" at bounding box center [20, 104] width 6 height 12
click at [28, 110] on link "4" at bounding box center [26, 104] width 6 height 12
click at [34, 110] on link "5" at bounding box center [31, 104] width 6 height 12
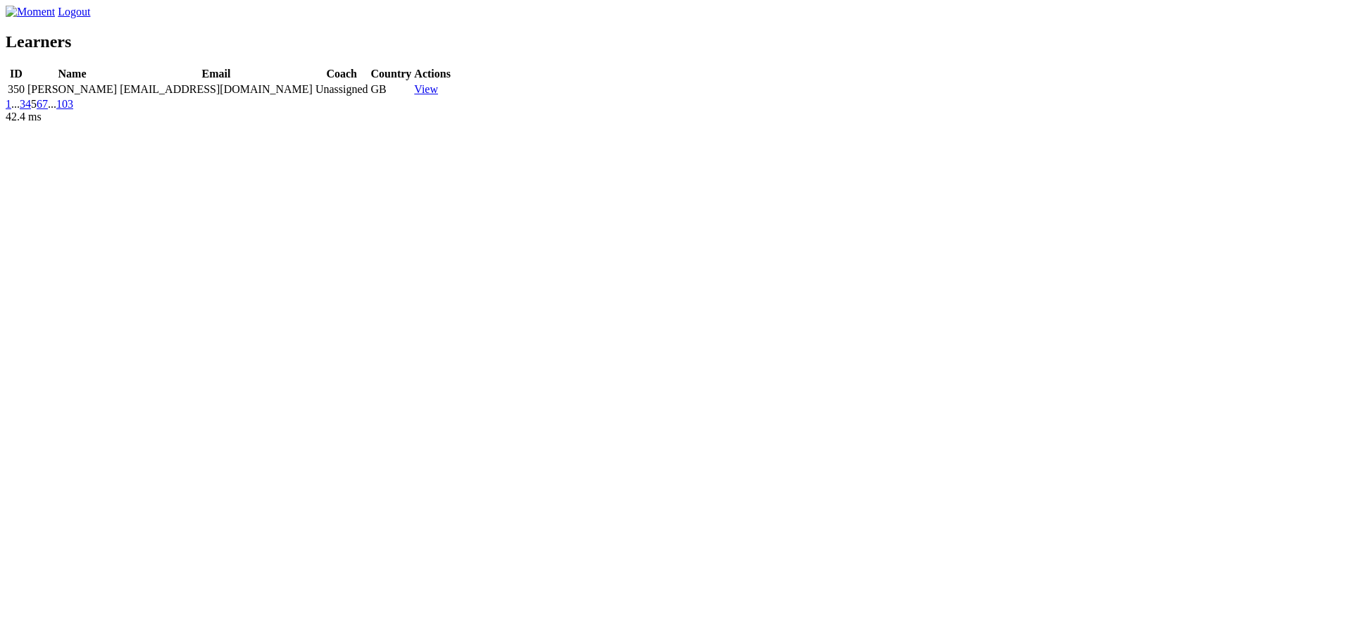
click at [11, 110] on link "1" at bounding box center [9, 104] width 6 height 12
click at [17, 110] on link "2" at bounding box center [14, 104] width 6 height 12
click at [23, 110] on link "3" at bounding box center [20, 104] width 6 height 12
click at [28, 110] on link "4" at bounding box center [26, 104] width 6 height 12
click at [34, 110] on link "5" at bounding box center [31, 104] width 6 height 12
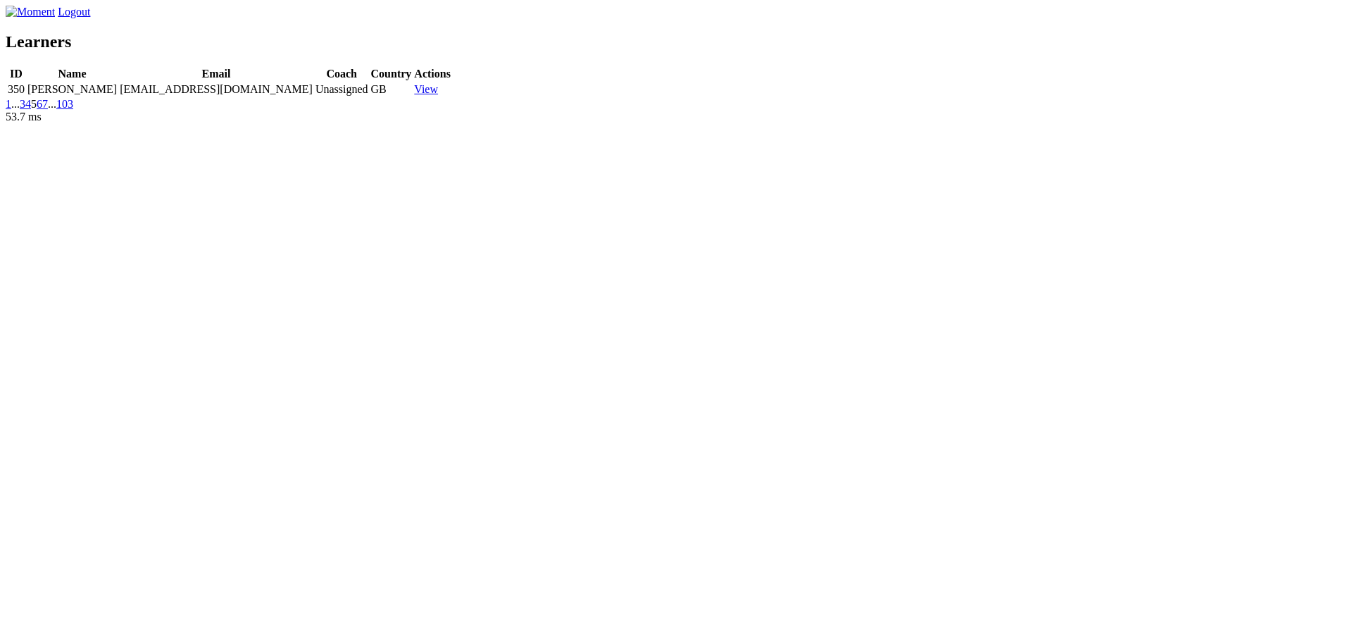
click at [73, 110] on link "103" at bounding box center [64, 104] width 17 height 12
click at [53, 112] on link "102" at bounding box center [44, 106] width 17 height 12
click at [70, 110] on span "102" at bounding box center [61, 104] width 17 height 12
click at [454, 111] on div "Logout Learners ID Name Email Coach Country Actions 44 Yumeki Sakurai yumeki442…" at bounding box center [676, 58] width 1341 height 105
click at [11, 90] on link "1" at bounding box center [9, 84] width 6 height 12
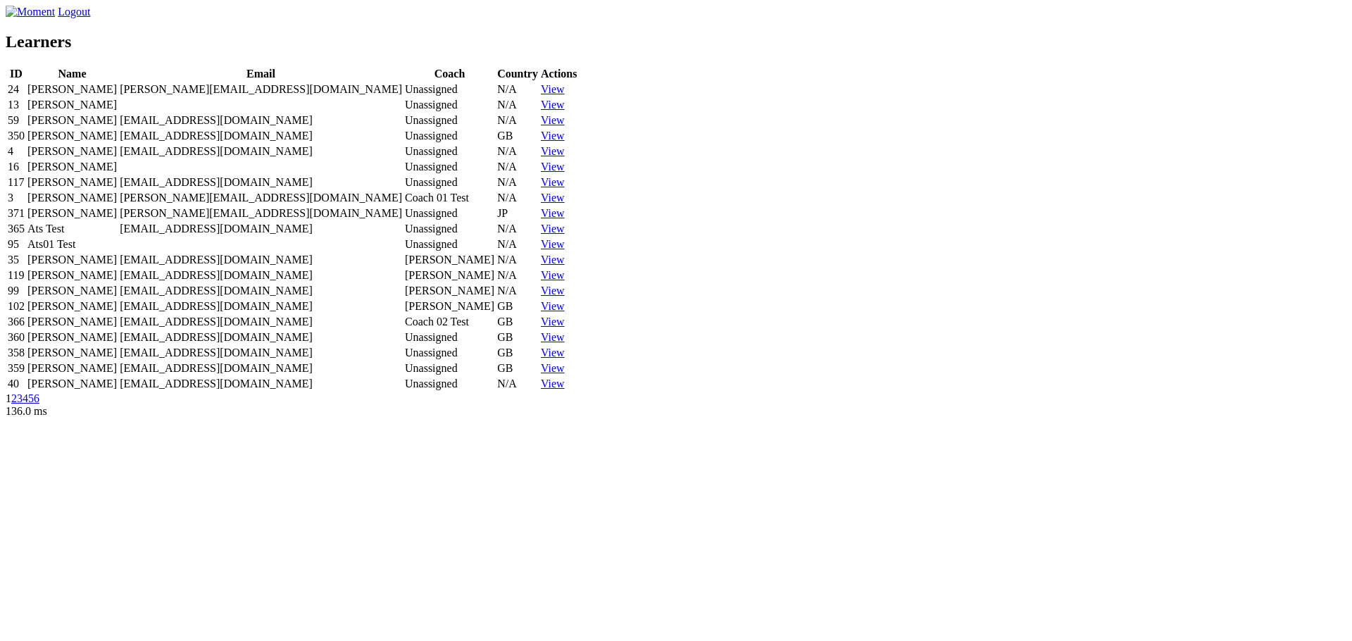
scroll to position [338, 0]
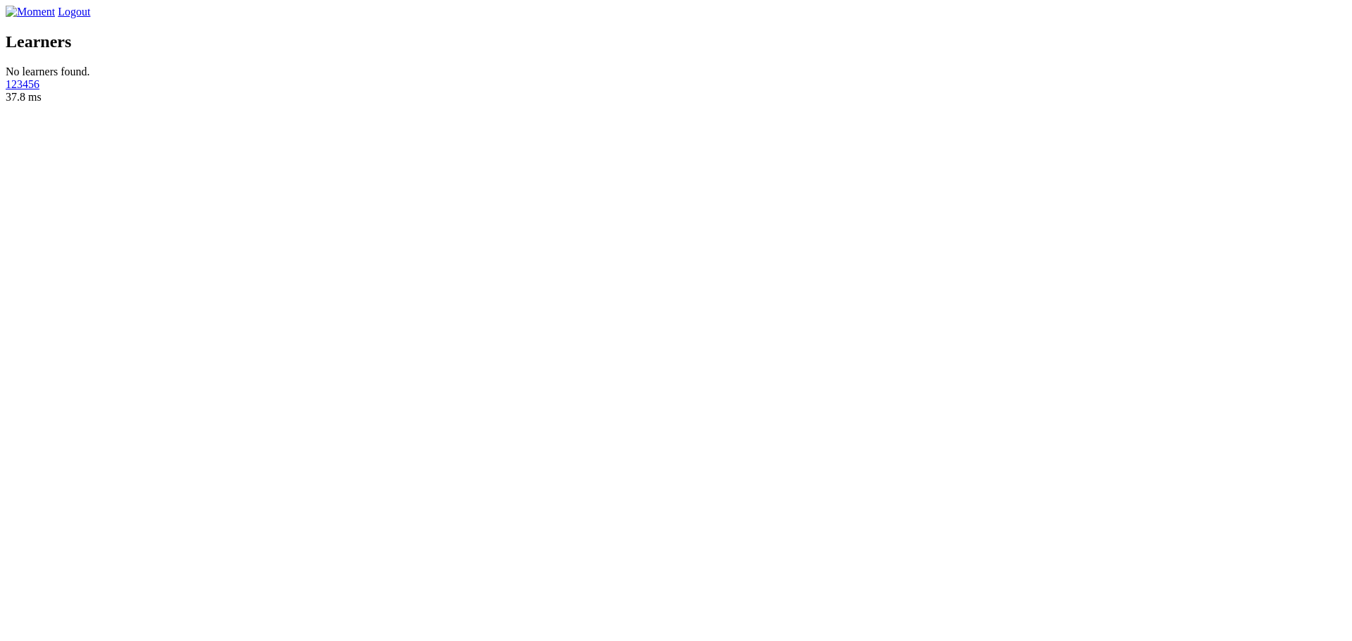
click at [11, 90] on link "1" at bounding box center [9, 84] width 6 height 12
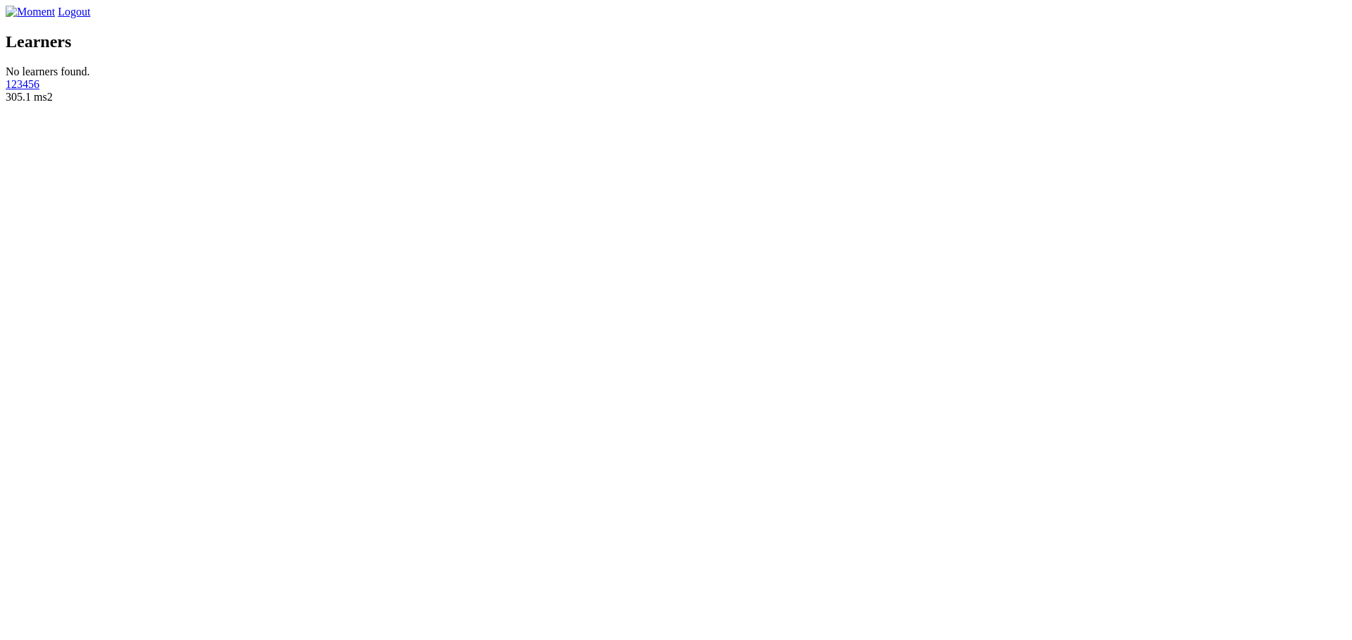
click at [602, 91] on div "Logout Learners No learners found. 1 2 3 4 5 6" at bounding box center [676, 48] width 1341 height 85
click at [11, 90] on link "1" at bounding box center [9, 84] width 6 height 12
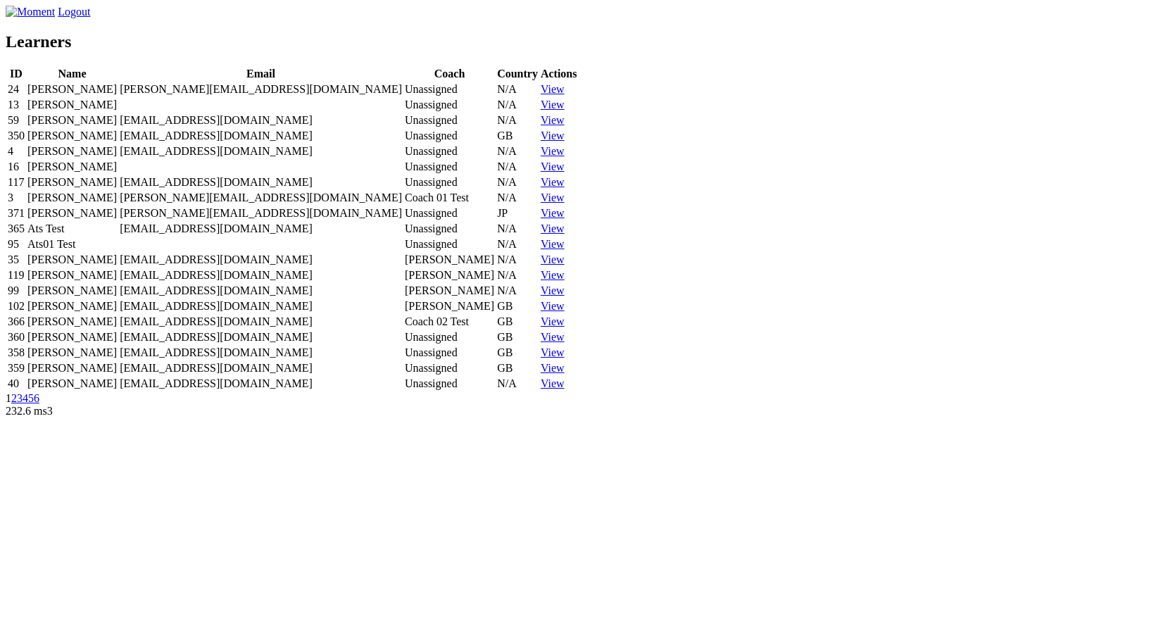
click at [356, 51] on h2 "Learners" at bounding box center [588, 41] width 1164 height 19
click at [565, 95] on link "View" at bounding box center [553, 89] width 24 height 12
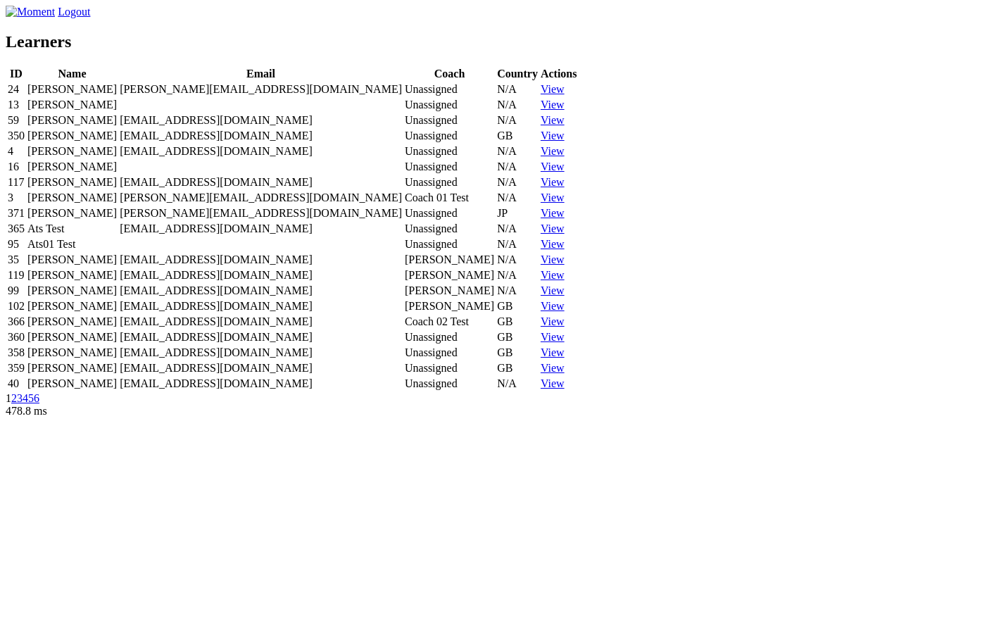
scroll to position [339, 0]
click at [28, 404] on link "4" at bounding box center [26, 398] width 6 height 12
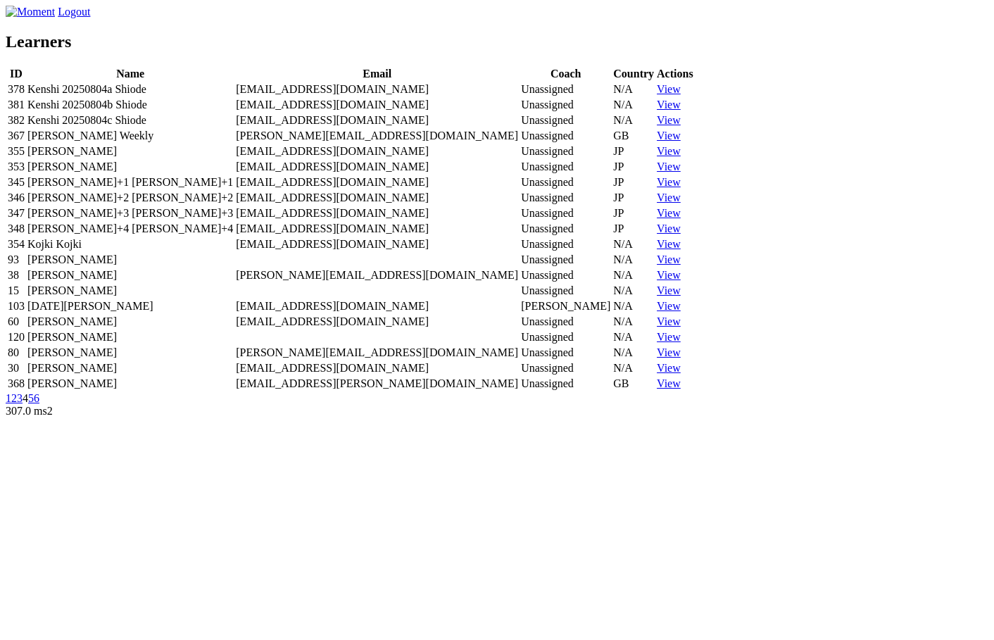
scroll to position [339, 0]
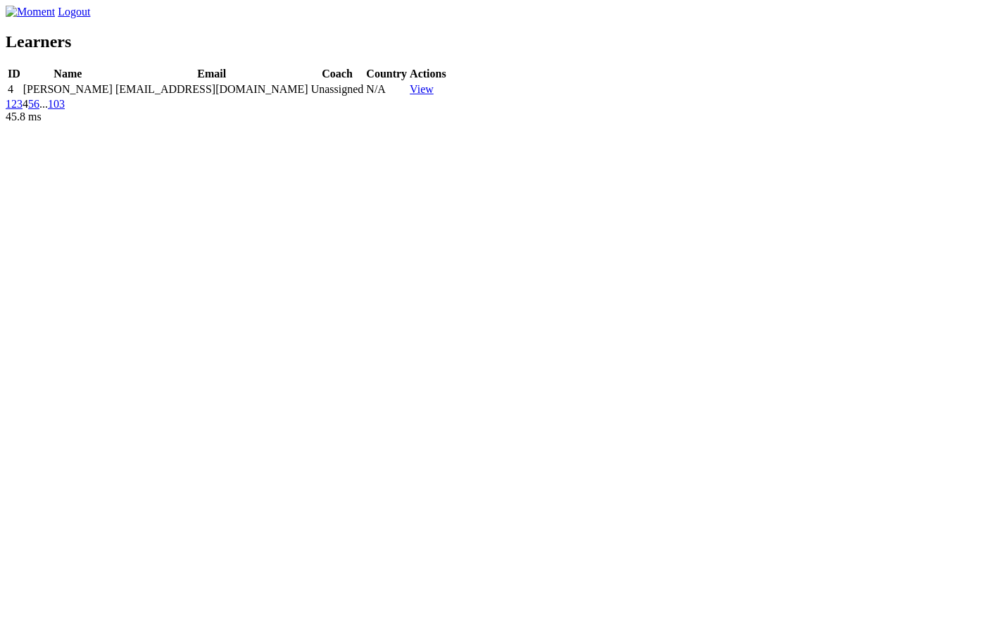
click at [34, 110] on link "5" at bounding box center [31, 104] width 6 height 12
click at [42, 110] on link "6" at bounding box center [40, 104] width 6 height 12
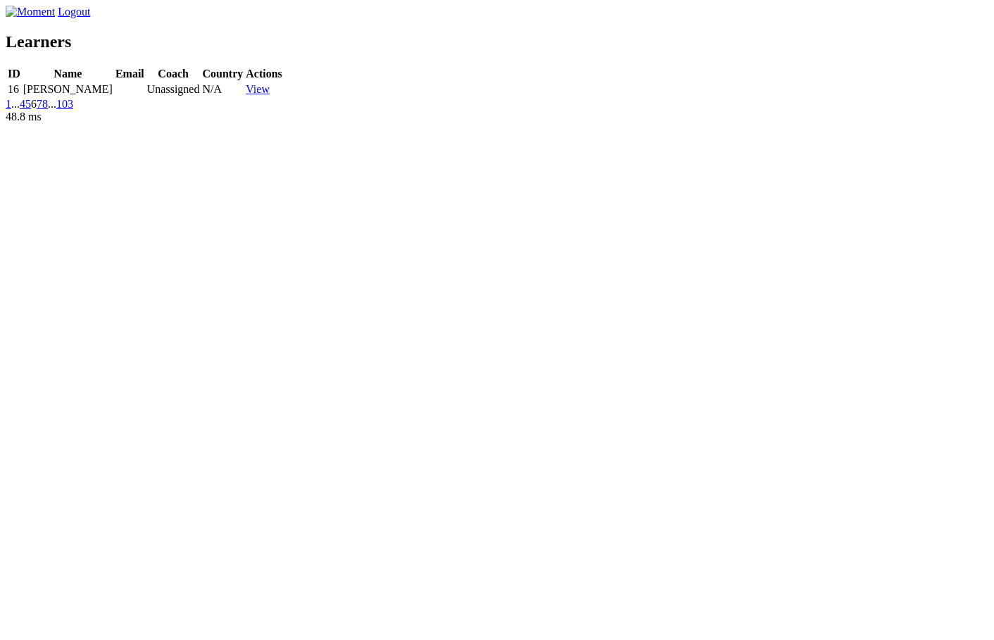
click at [73, 110] on link "103" at bounding box center [64, 104] width 17 height 12
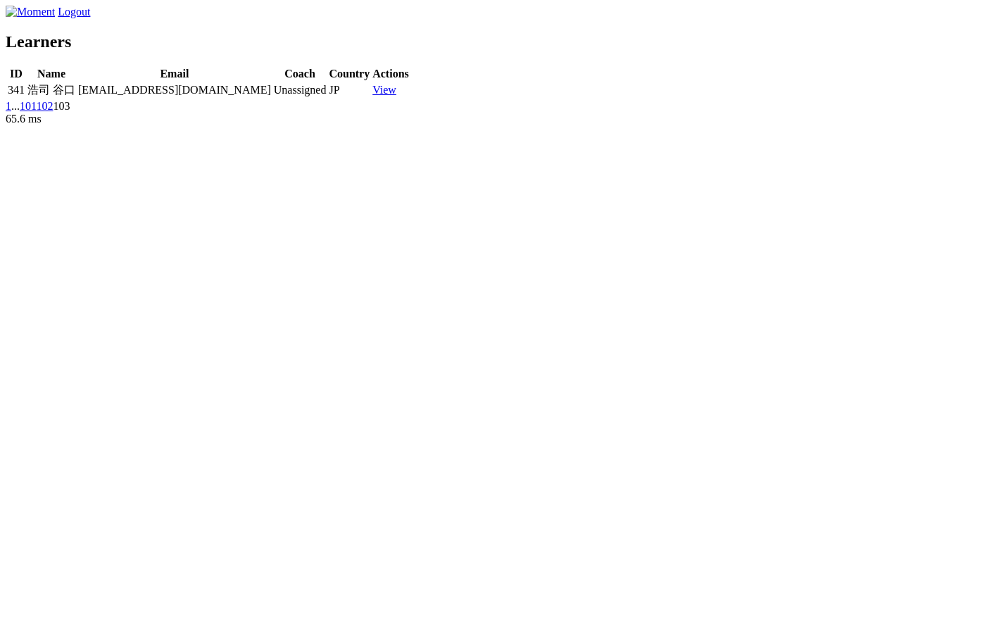
click at [53, 112] on link "102" at bounding box center [44, 106] width 17 height 12
click at [37, 110] on link "100" at bounding box center [28, 104] width 17 height 12
click at [31, 110] on link "98" at bounding box center [25, 104] width 11 height 12
click at [31, 110] on link "96" at bounding box center [25, 104] width 11 height 12
click at [11, 110] on link "1" at bounding box center [9, 104] width 6 height 12
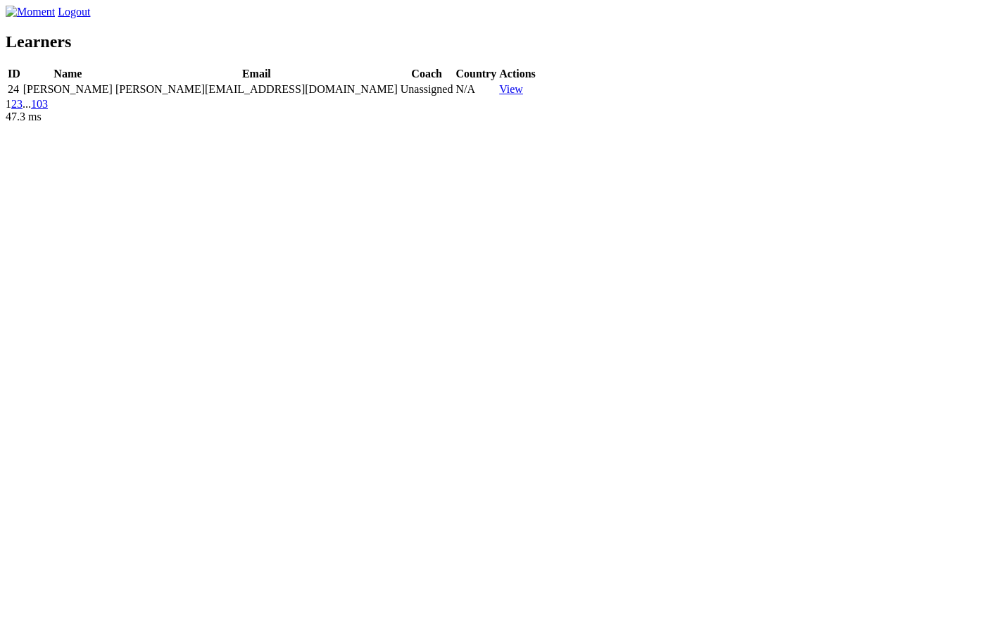
click at [419, 111] on div "Logout Learners ID Name Email Coach Country Actions 24 Adam Butler adam@labfoo.…" at bounding box center [497, 58] width 983 height 105
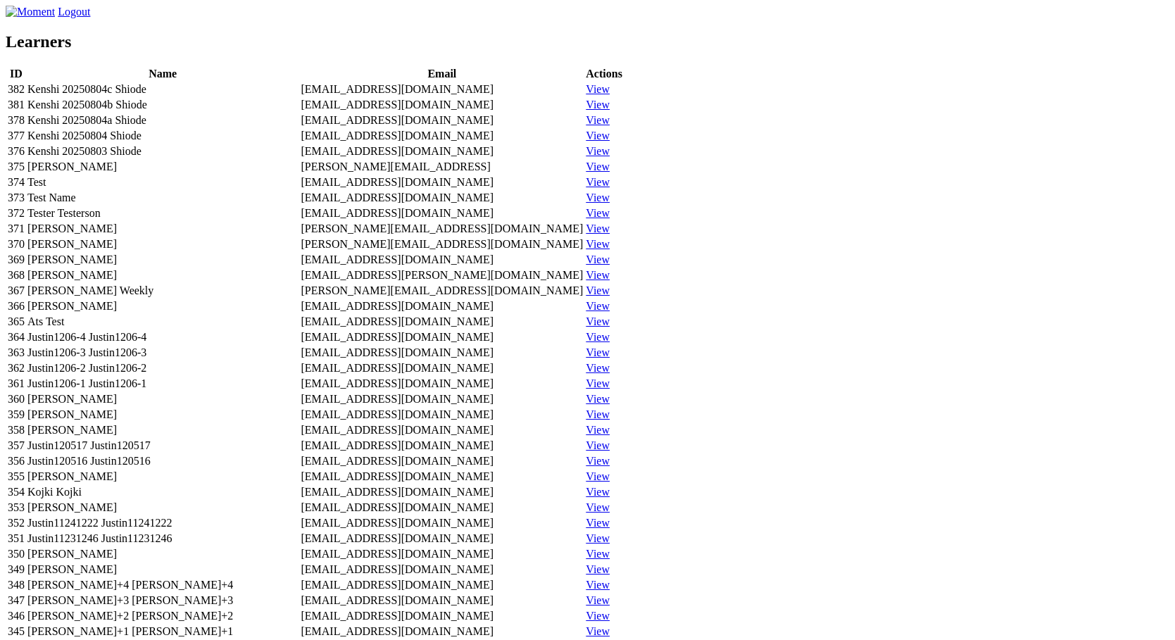
click at [299, 96] on td "Kenshi 20250804c Shiode" at bounding box center [163, 89] width 272 height 14
click at [610, 95] on link "View" at bounding box center [598, 89] width 24 height 12
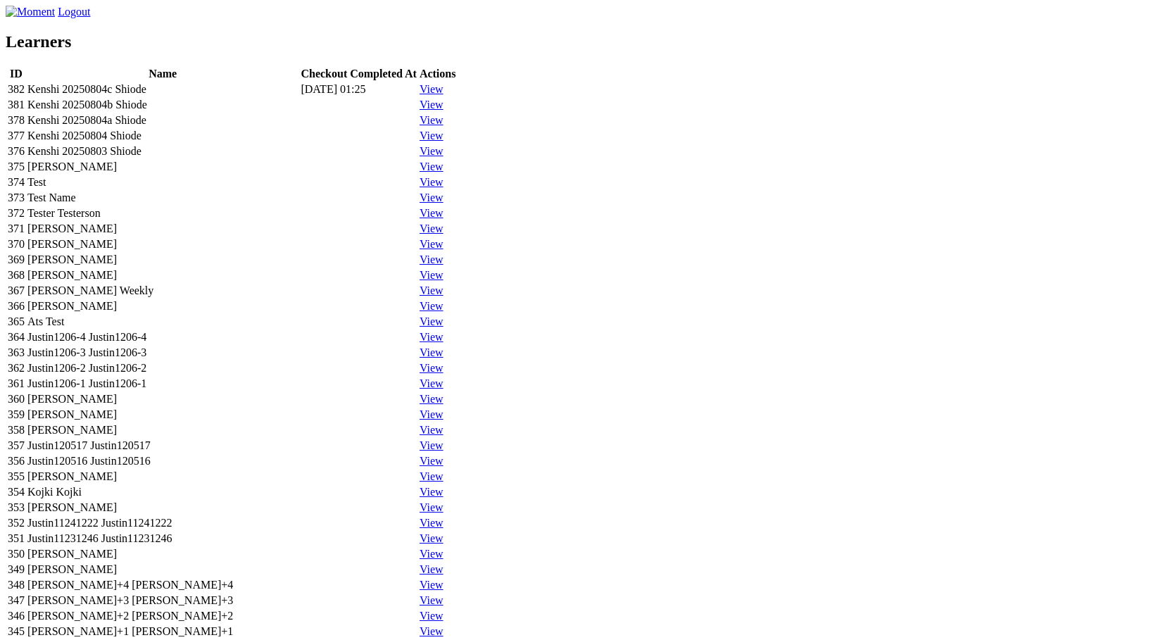
scroll to position [65, 0]
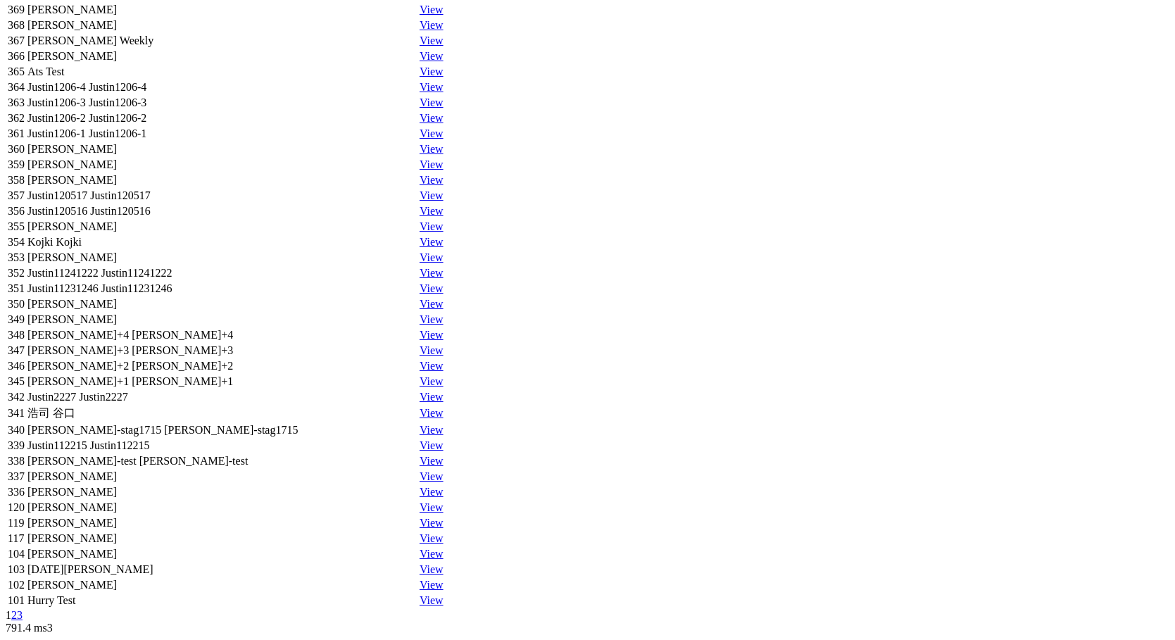
scroll to position [1459, 0]
